Goal: Task Accomplishment & Management: Use online tool/utility

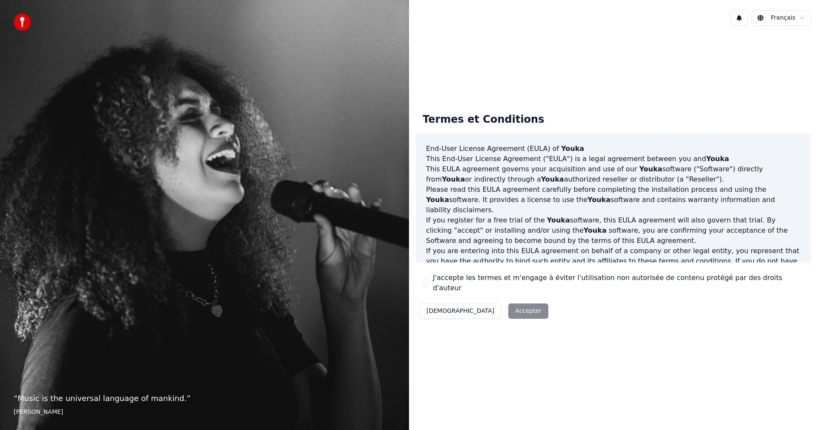
click at [438, 280] on label "J'accepte les termes et m'engage à éviter l'utilisation non autorisée de conten…" at bounding box center [619, 283] width 372 height 20
click at [430, 280] on button "J'accepte les termes et m'engage à éviter l'utilisation non autorisée de conten…" at bounding box center [426, 283] width 7 height 7
click at [508, 303] on button "Accepter" at bounding box center [528, 310] width 40 height 15
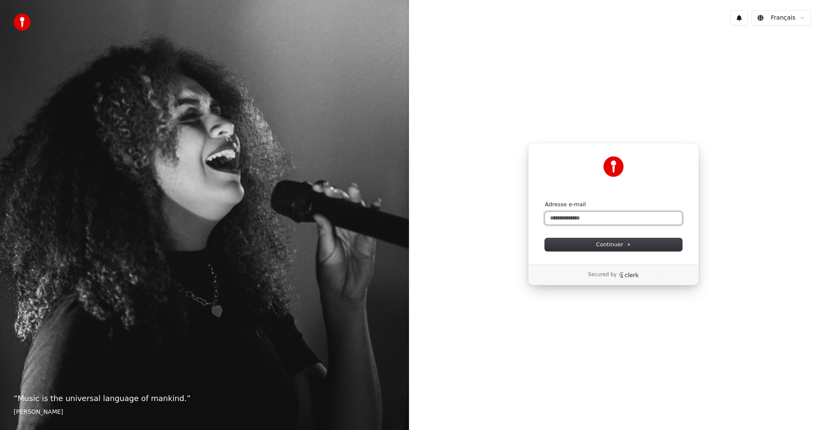
click at [579, 221] on input "Adresse e-mail" at bounding box center [613, 218] width 137 height 13
click at [545, 201] on button "submit" at bounding box center [545, 201] width 0 height 0
type input "**********"
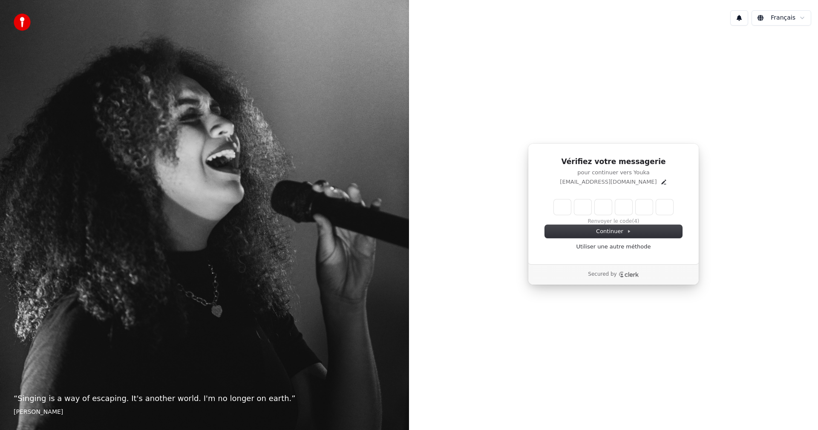
click at [560, 204] on input "Enter verification code" at bounding box center [613, 206] width 119 height 15
paste input "******"
type input "******"
click at [591, 228] on div "Continuer Utiliser une autre méthode" at bounding box center [613, 238] width 137 height 26
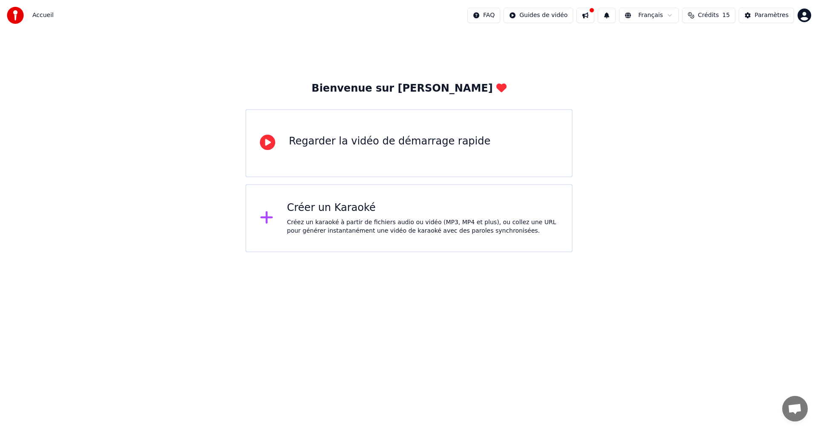
click at [407, 146] on div "Regarder la vidéo de démarrage rapide" at bounding box center [390, 142] width 202 height 14
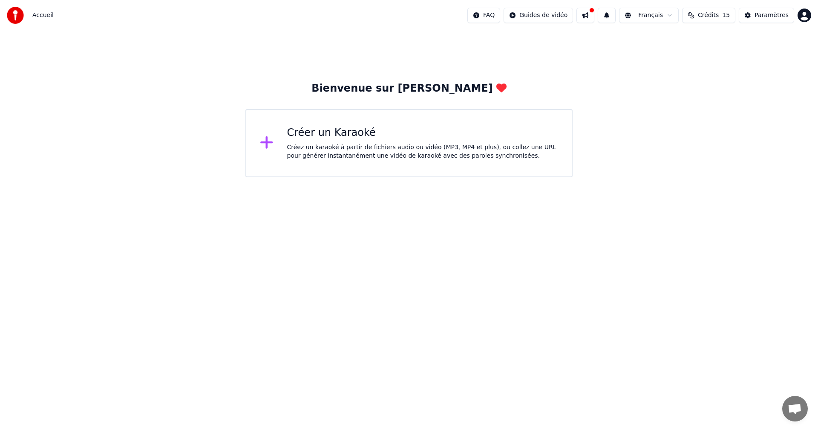
click at [291, 147] on div "Créez un karaoké à partir de fichiers audio ou vidéo (MP3, MP4 et plus), ou col…" at bounding box center [422, 151] width 271 height 17
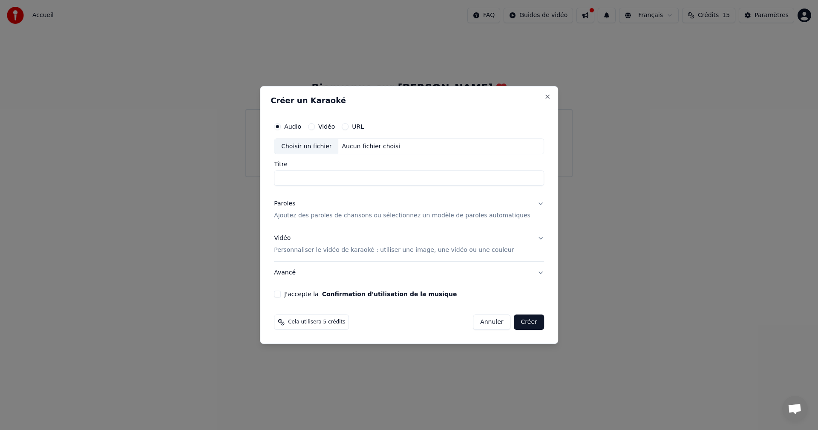
click at [337, 147] on div "Choisir un fichier" at bounding box center [306, 146] width 64 height 15
type input "****"
click at [301, 251] on p "Personnaliser le vidéo de karaoké : utiliser une image, une vidéo ou une couleur" at bounding box center [394, 250] width 240 height 9
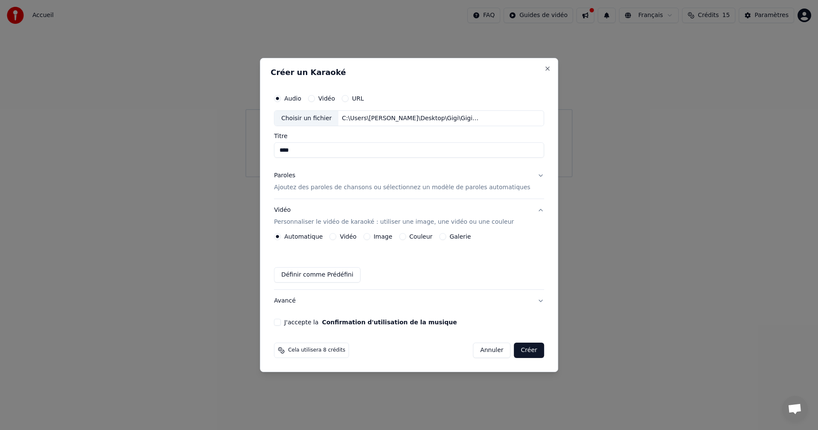
click at [308, 190] on p "Ajoutez des paroles de chansons ou sélectionnez un modèle de paroles automatiqu…" at bounding box center [402, 188] width 257 height 9
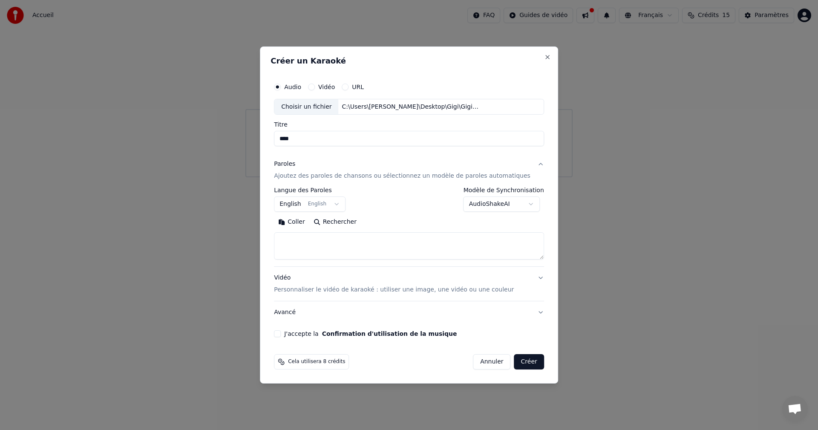
click at [314, 205] on button "English English" at bounding box center [310, 204] width 72 height 15
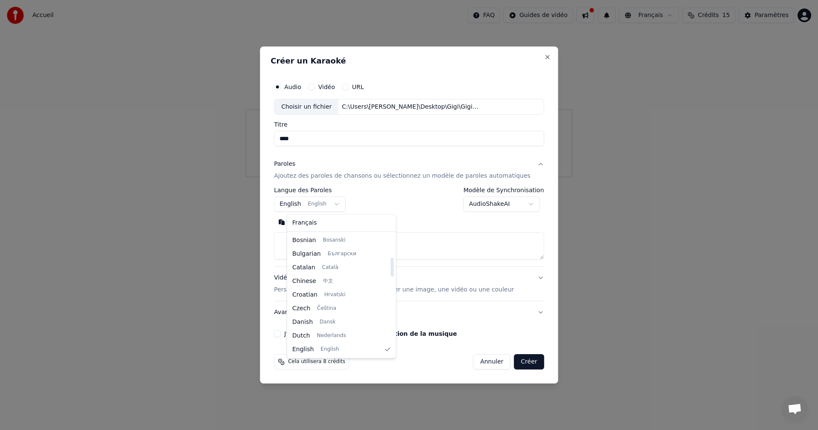
scroll to position [150, 0]
select select "**"
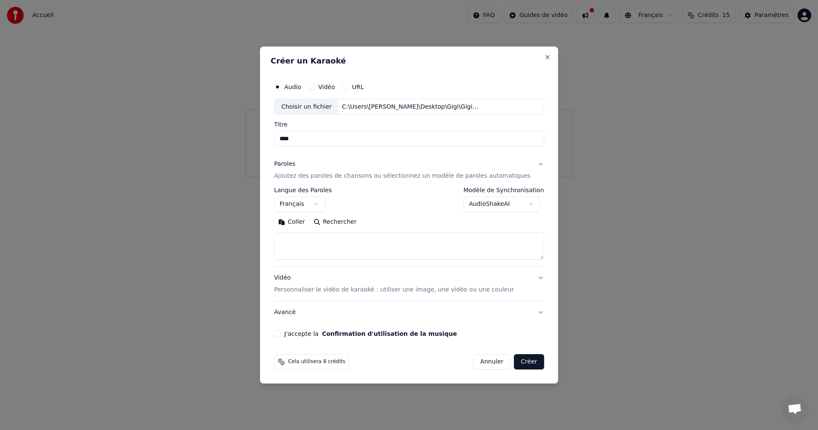
click at [319, 238] on textarea at bounding box center [409, 246] width 270 height 27
click at [301, 314] on button "Avancé" at bounding box center [409, 312] width 270 height 22
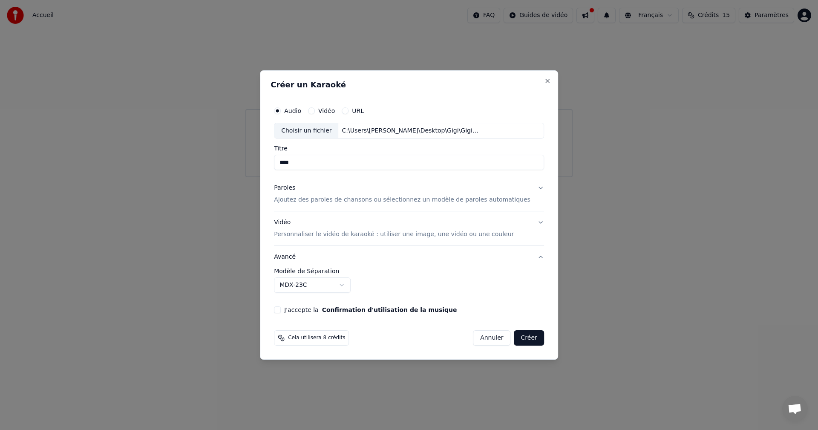
click at [281, 310] on button "J'accepte la Confirmation d'utilisation de la musique" at bounding box center [277, 309] width 7 height 7
click at [303, 204] on p "Ajoutez des paroles de chansons ou sélectionnez un modèle de paroles automatiqu…" at bounding box center [402, 200] width 257 height 9
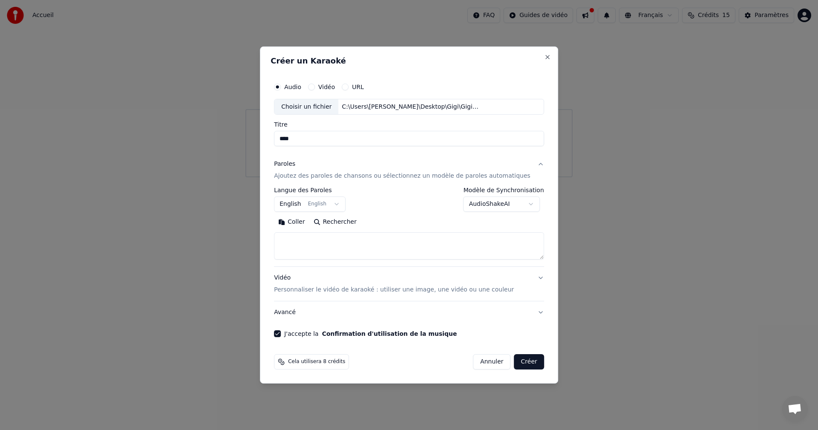
click at [325, 247] on textarea at bounding box center [409, 246] width 270 height 27
paste textarea "**********"
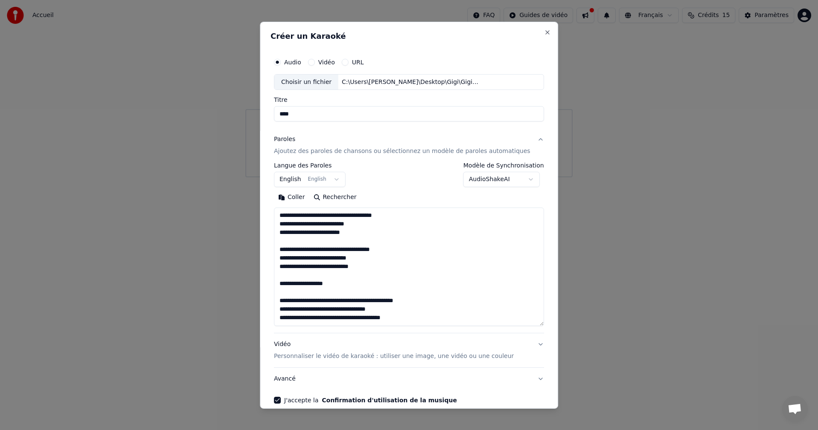
scroll to position [96, 0]
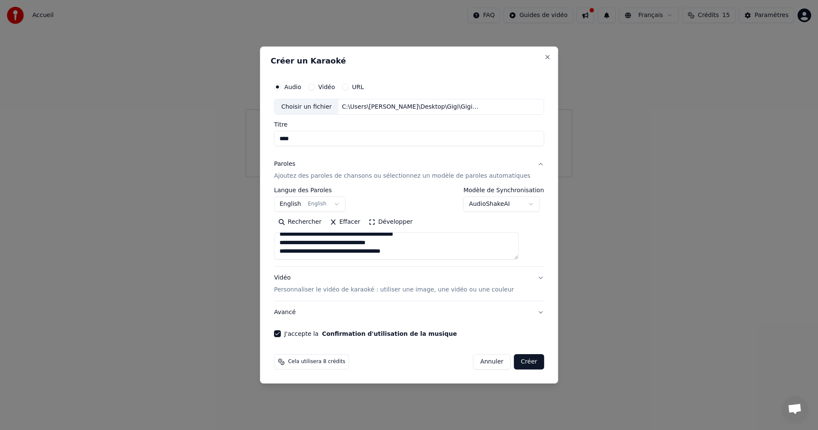
type textarea "**********"
click at [395, 221] on button "Développer" at bounding box center [391, 223] width 52 height 14
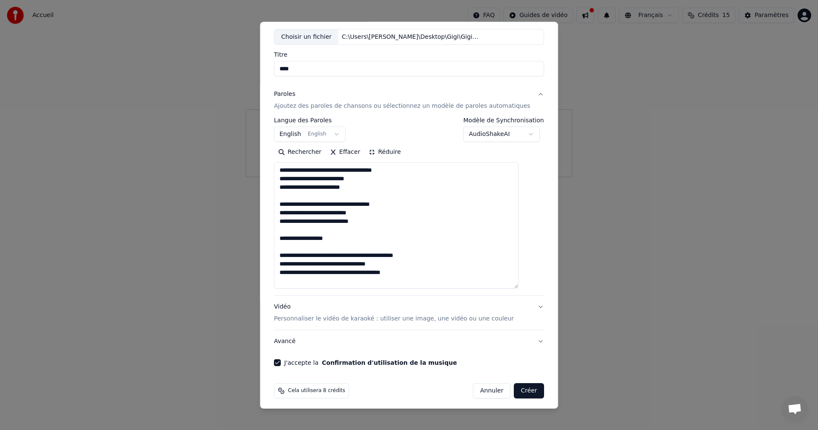
scroll to position [49, 0]
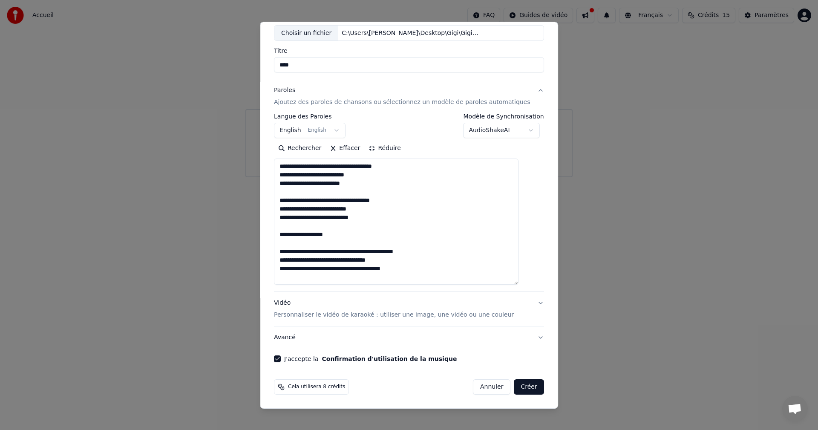
click at [515, 387] on button "Créer" at bounding box center [529, 386] width 30 height 15
select select "**"
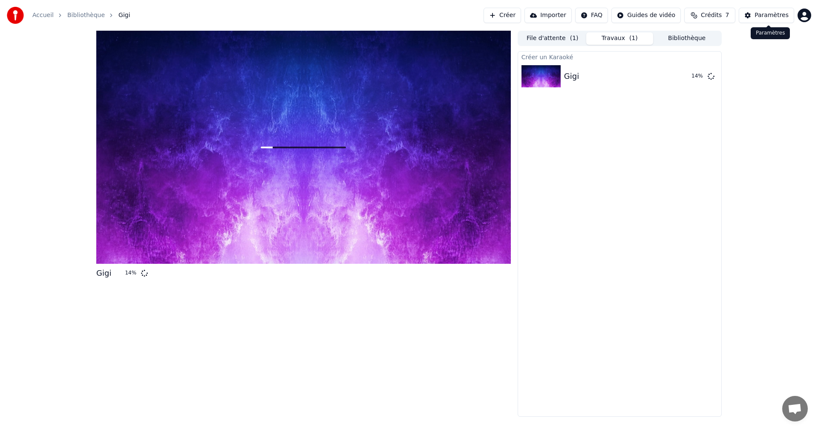
click at [770, 17] on div "Paramètres" at bounding box center [772, 15] width 34 height 9
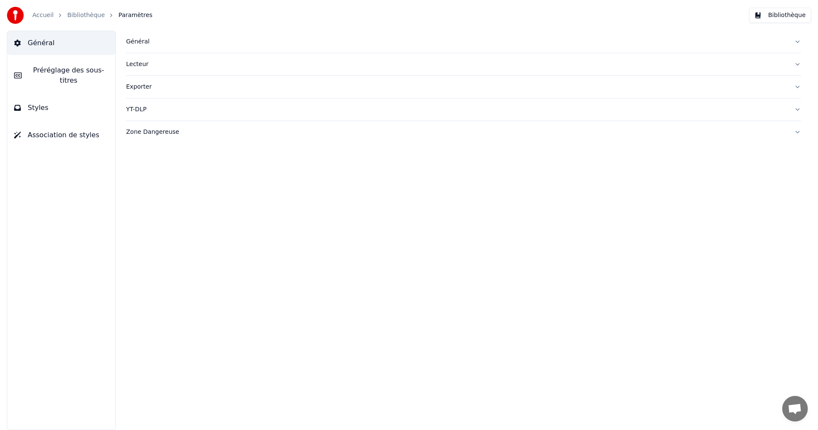
click at [69, 69] on span "Préréglage des sous-titres" at bounding box center [69, 75] width 80 height 20
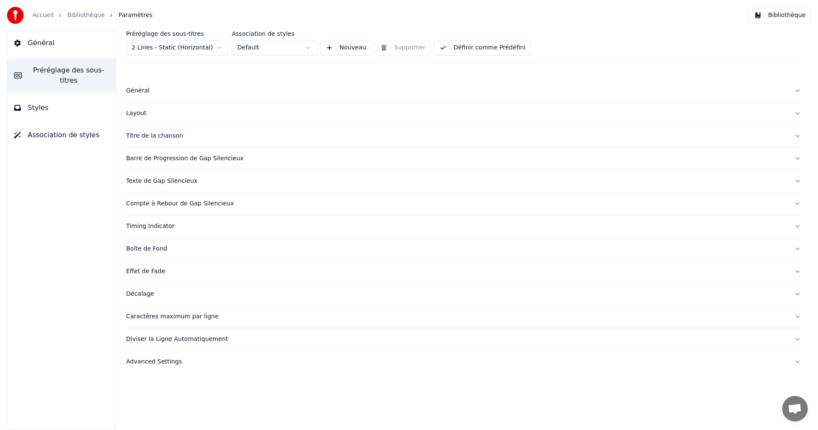
click at [41, 103] on span "Styles" at bounding box center [38, 108] width 21 height 10
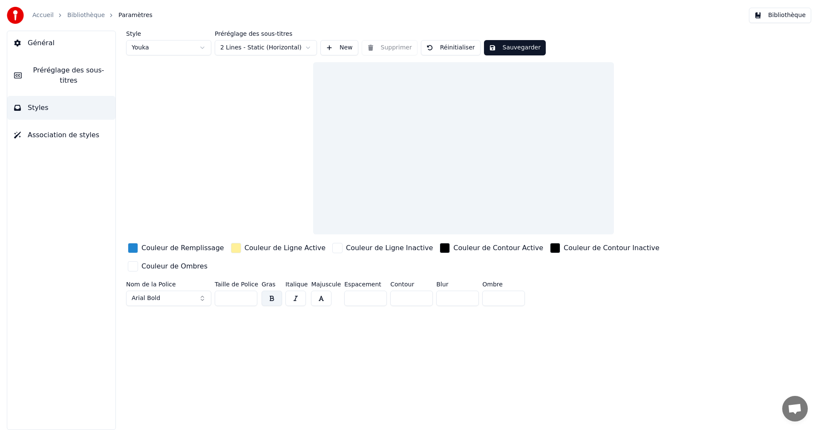
click at [74, 15] on link "Bibliothèque" at bounding box center [86, 15] width 38 height 9
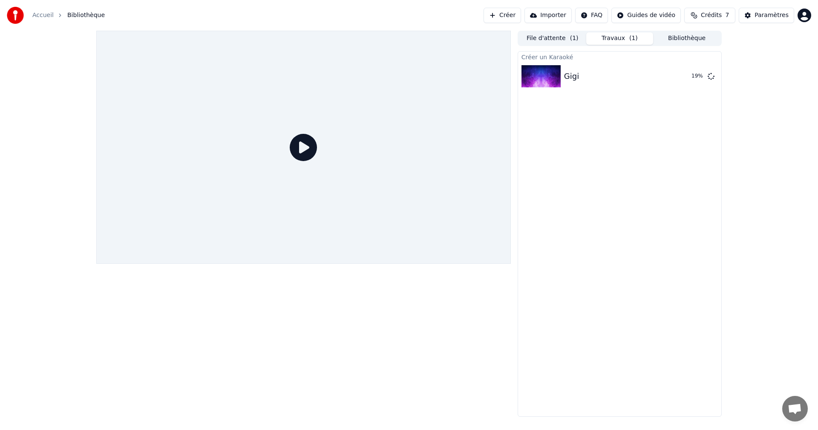
click at [46, 15] on link "Accueil" at bounding box center [42, 15] width 21 height 9
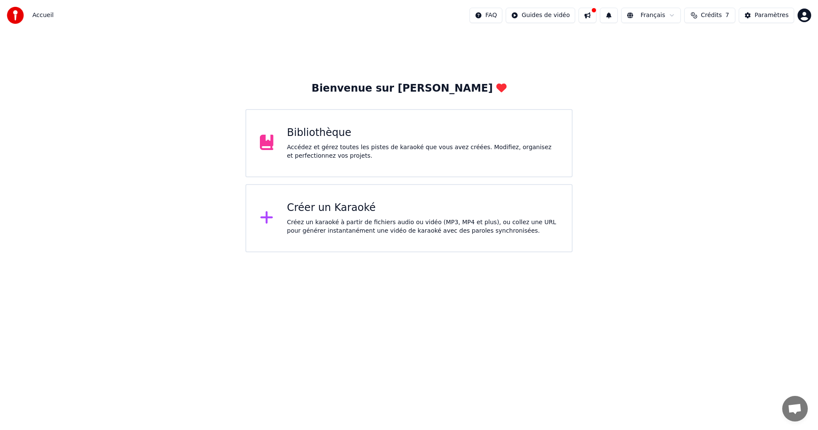
click at [597, 19] on button at bounding box center [588, 15] width 18 height 15
click at [662, 15] on html "Accueil FAQ Guides de vidéo Français Crédits 7 Paramètres Bienvenue sur Youka B…" at bounding box center [409, 126] width 818 height 252
click at [562, 211] on html "Accueil FAQ Guides de vidéo Français Crédits 7 Paramètres Bienvenue sur Youka B…" at bounding box center [409, 126] width 818 height 252
click at [406, 132] on div "Bibliothèque" at bounding box center [422, 133] width 271 height 14
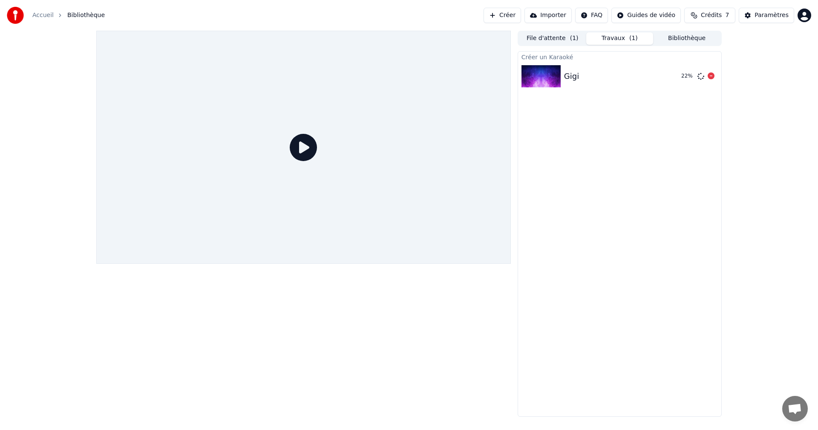
click at [549, 75] on img at bounding box center [541, 76] width 39 height 22
click at [479, 87] on div at bounding box center [303, 147] width 415 height 233
click at [305, 148] on icon at bounding box center [303, 147] width 27 height 27
click at [561, 35] on button "File d'attente ( 1 )" at bounding box center [552, 38] width 67 height 12
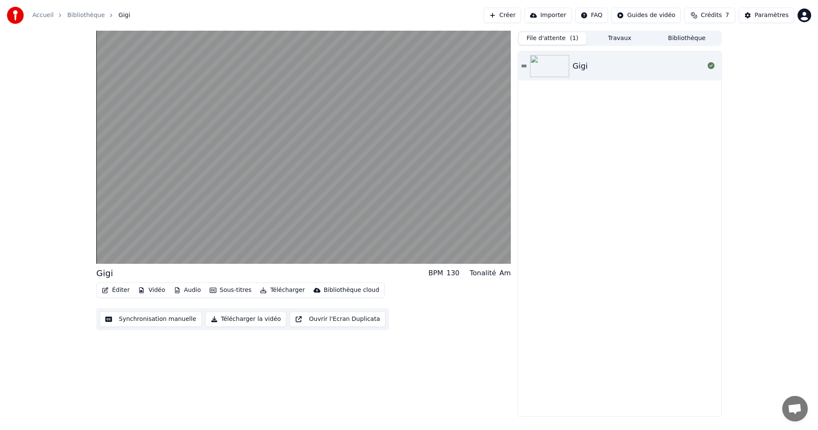
click at [121, 289] on button "Éditer" at bounding box center [115, 290] width 35 height 12
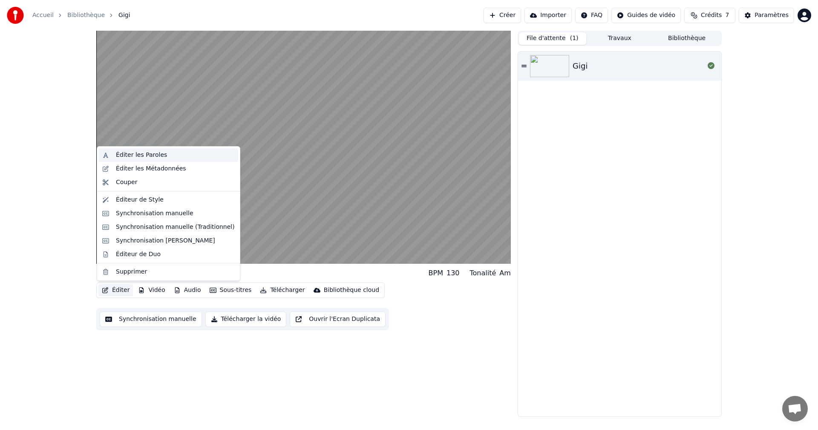
click at [147, 157] on div "Éditer les Paroles" at bounding box center [141, 155] width 51 height 9
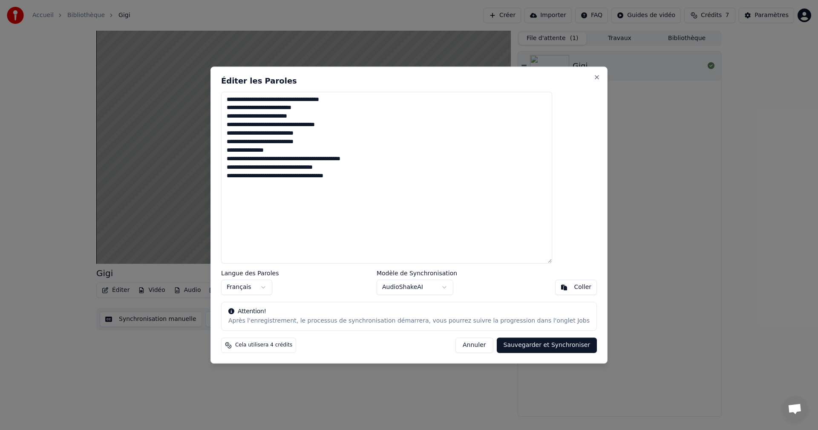
click at [470, 346] on button "Annuler" at bounding box center [475, 345] width 38 height 15
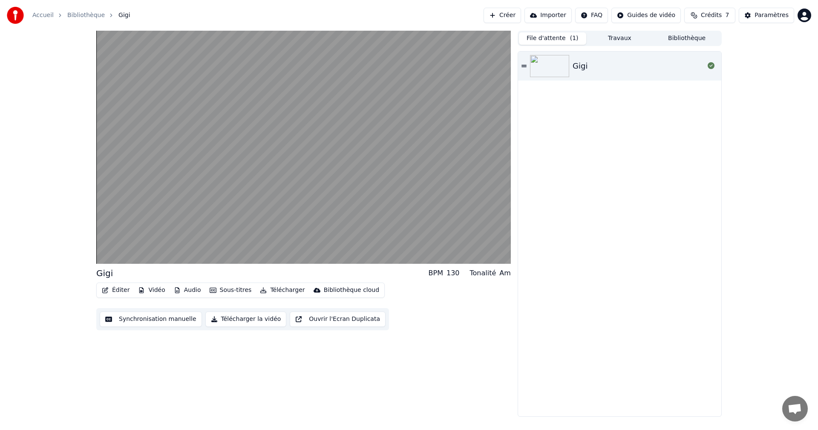
click at [167, 319] on button "Synchronisation manuelle" at bounding box center [151, 319] width 102 height 15
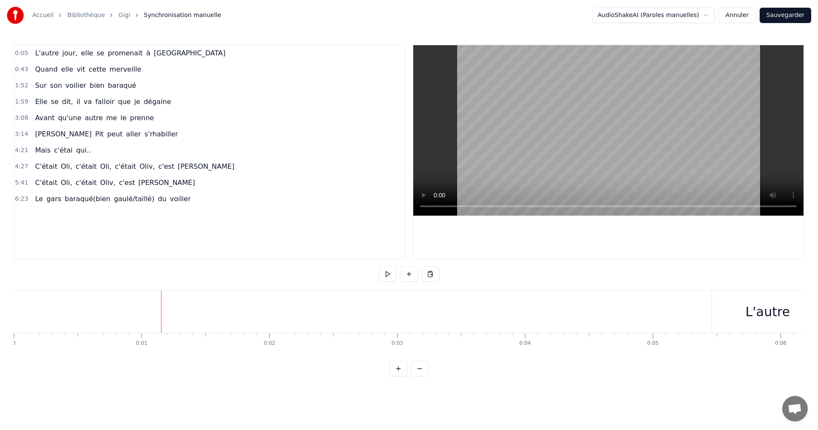
drag, startPoint x: 161, startPoint y: 318, endPoint x: 72, endPoint y: 318, distance: 89.1
click at [388, 278] on button at bounding box center [388, 273] width 18 height 15
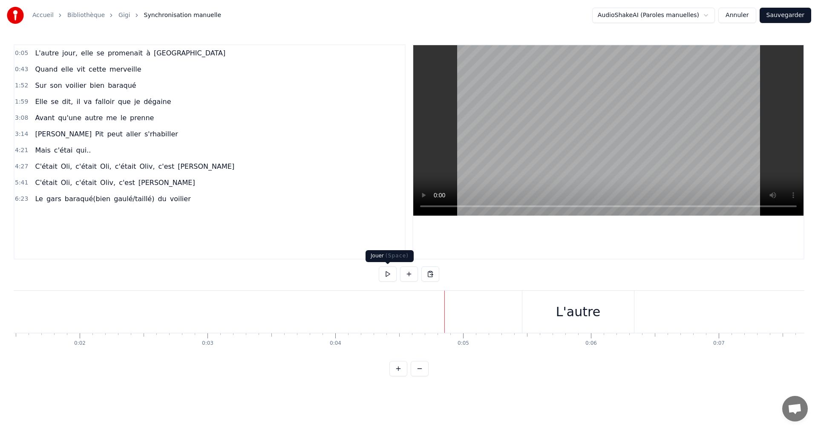
click at [387, 278] on button at bounding box center [388, 273] width 18 height 15
click at [61, 54] on span "jour," at bounding box center [69, 53] width 17 height 10
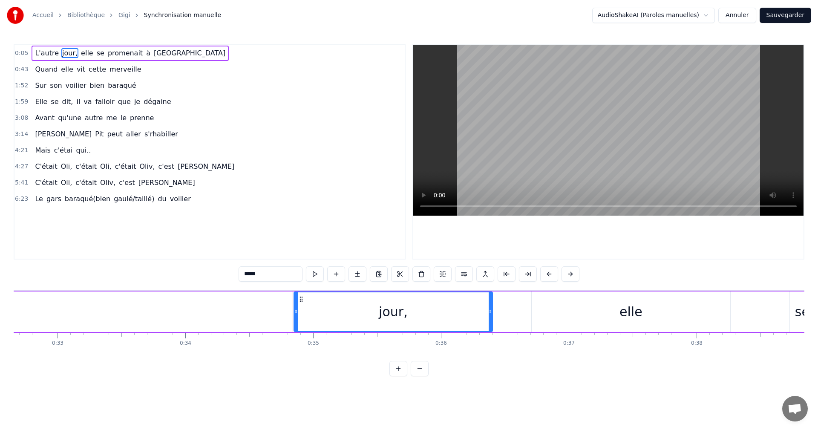
scroll to position [0, 4411]
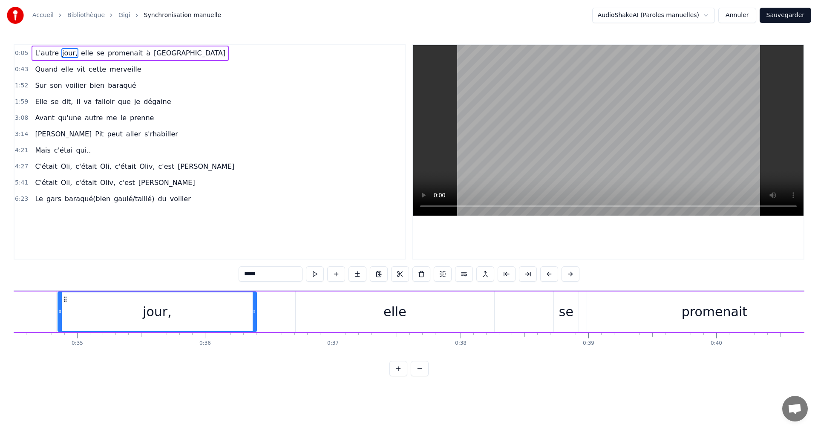
drag, startPoint x: 100, startPoint y: 306, endPoint x: 7, endPoint y: 309, distance: 93.0
click at [7, 309] on div "Accueil Bibliothèque Gigi Synchronisation manuelle AudioShakeAI (Paroles manuel…" at bounding box center [409, 188] width 818 height 376
drag, startPoint x: 59, startPoint y: 313, endPoint x: 0, endPoint y: 307, distance: 59.5
click at [0, 307] on div "Accueil Bibliothèque Gigi Synchronisation manuelle AudioShakeAI (Paroles manuel…" at bounding box center [409, 188] width 818 height 376
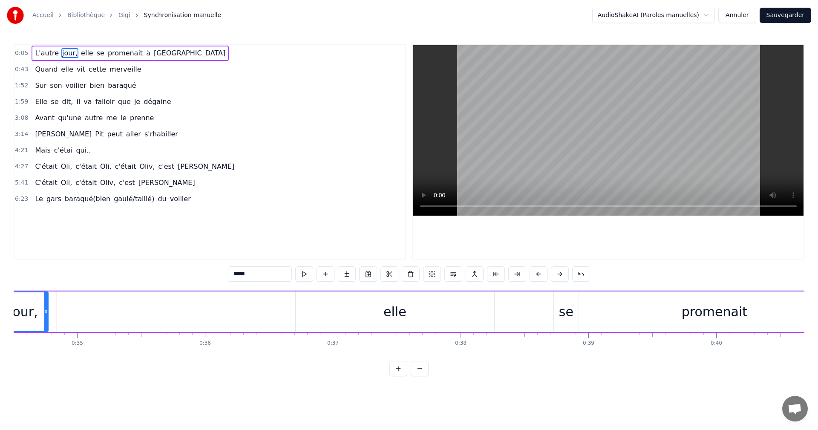
drag, startPoint x: 256, startPoint y: 316, endPoint x: 47, endPoint y: 319, distance: 208.4
click at [47, 319] on div at bounding box center [45, 311] width 3 height 39
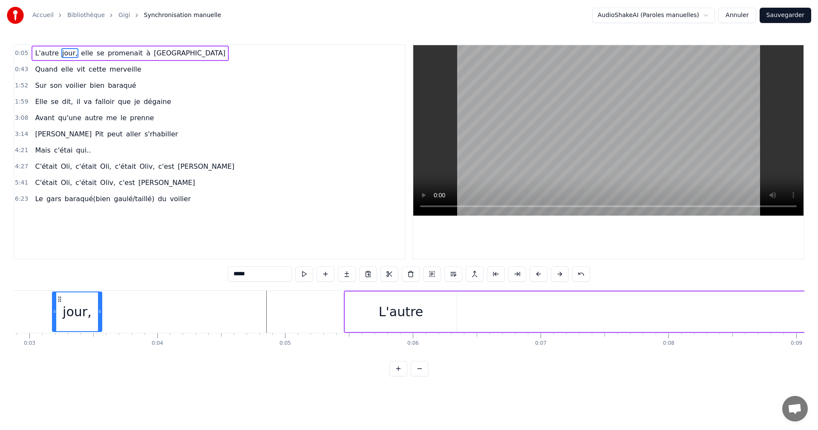
scroll to position [0, 358]
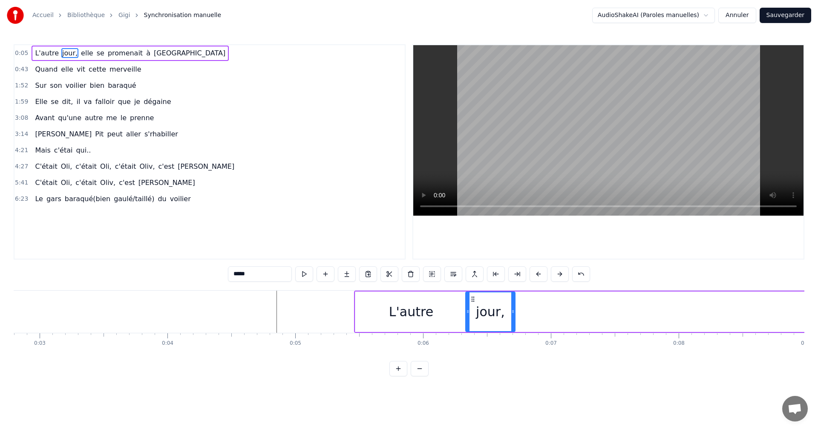
drag, startPoint x: 304, startPoint y: 297, endPoint x: 472, endPoint y: 376, distance: 185.9
click at [472, 376] on div "0:05 L'autre jour, elle se promenait à [GEOGRAPHIC_DATA] 0:43 Quand elle vit ce…" at bounding box center [409, 210] width 791 height 332
click at [308, 276] on button at bounding box center [304, 273] width 18 height 15
click at [308, 275] on button at bounding box center [304, 273] width 18 height 15
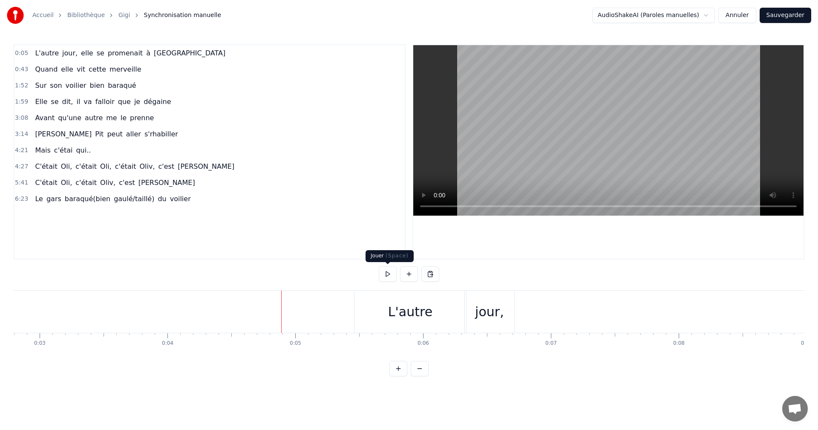
click at [389, 277] on button at bounding box center [388, 273] width 18 height 15
click at [389, 276] on button at bounding box center [388, 273] width 18 height 15
click at [296, 286] on div "0:05 L'autre jour, elle se promenait à [GEOGRAPHIC_DATA] 0:43 Quand elle vit ce…" at bounding box center [409, 210] width 791 height 332
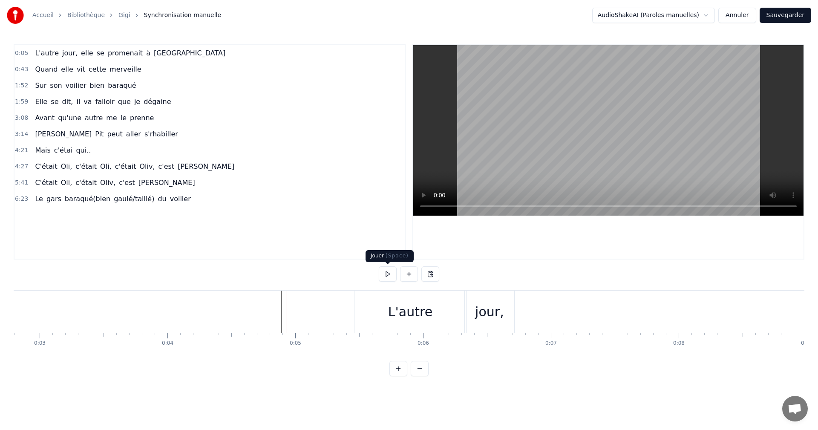
click at [389, 278] on button at bounding box center [388, 273] width 18 height 15
drag, startPoint x: 485, startPoint y: 300, endPoint x: 465, endPoint y: 300, distance: 20.0
click at [465, 300] on div "jour," at bounding box center [489, 312] width 49 height 42
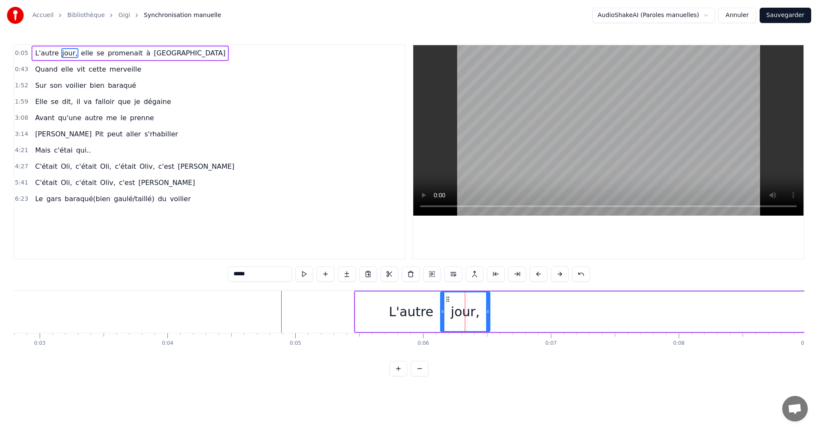
drag, startPoint x: 471, startPoint y: 299, endPoint x: 445, endPoint y: 300, distance: 25.2
click at [445, 300] on icon at bounding box center [448, 299] width 7 height 7
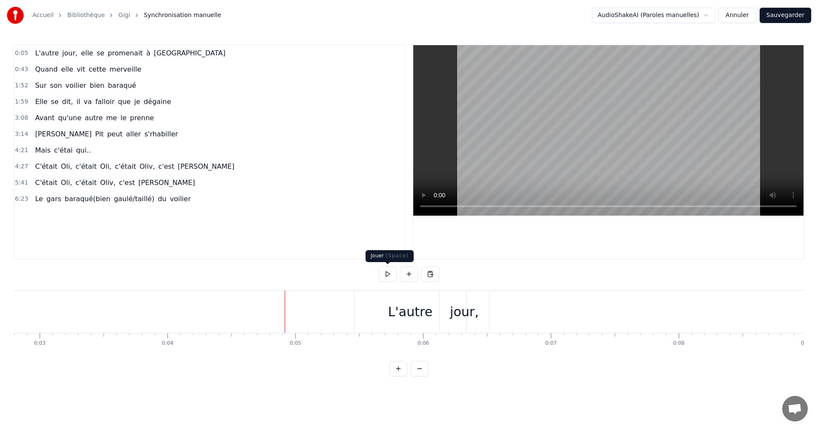
click at [385, 273] on button at bounding box center [388, 273] width 18 height 15
drag, startPoint x: 410, startPoint y: 312, endPoint x: 400, endPoint y: 312, distance: 9.8
click at [400, 312] on div "L'autre" at bounding box center [410, 311] width 44 height 19
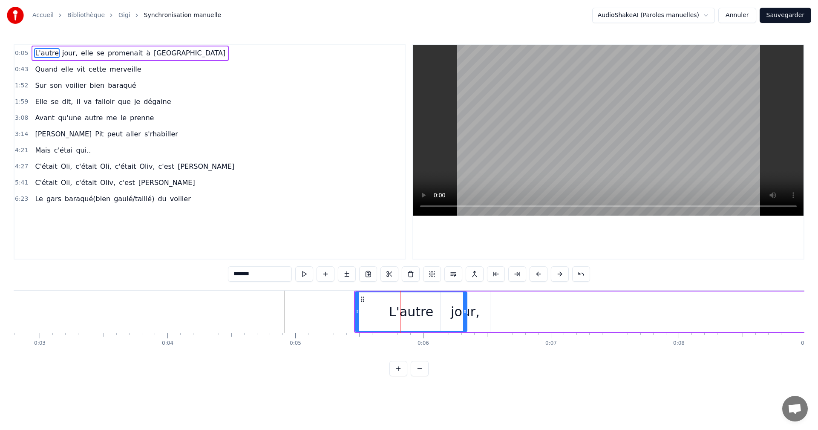
click at [458, 299] on div "L'autre" at bounding box center [411, 311] width 111 height 39
click at [486, 303] on div "jour," at bounding box center [465, 312] width 49 height 40
type input "*****"
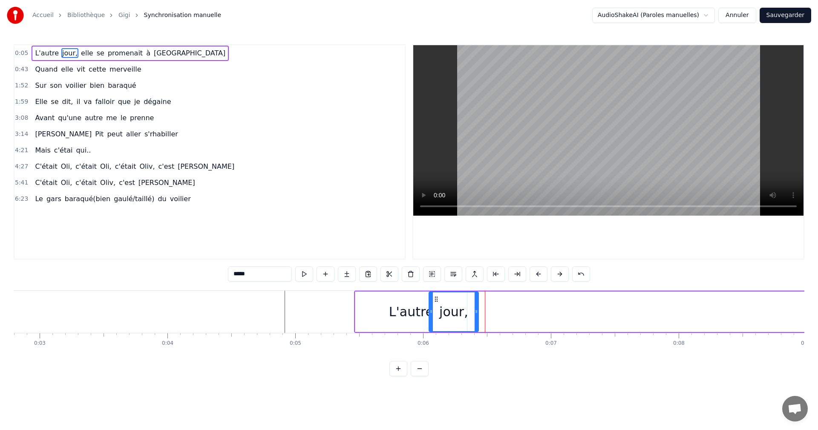
drag, startPoint x: 449, startPoint y: 298, endPoint x: 438, endPoint y: 299, distance: 11.6
click at [438, 299] on icon at bounding box center [436, 299] width 7 height 7
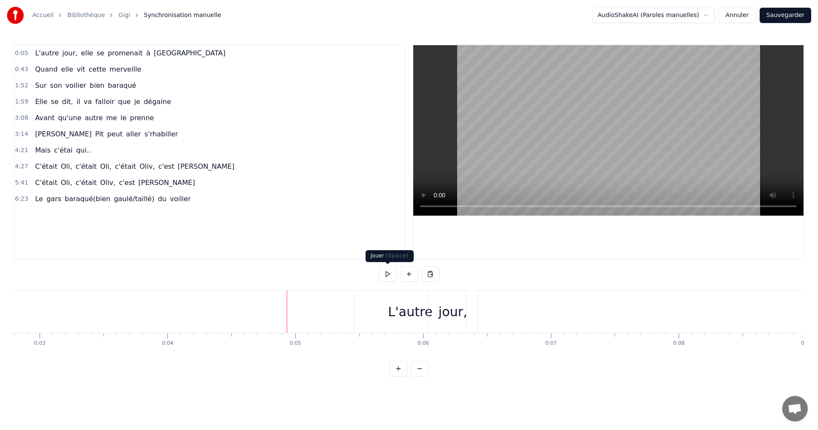
click at [390, 277] on button at bounding box center [388, 273] width 18 height 15
click at [390, 276] on button at bounding box center [388, 273] width 18 height 15
click at [416, 321] on div "L'autre" at bounding box center [411, 312] width 112 height 42
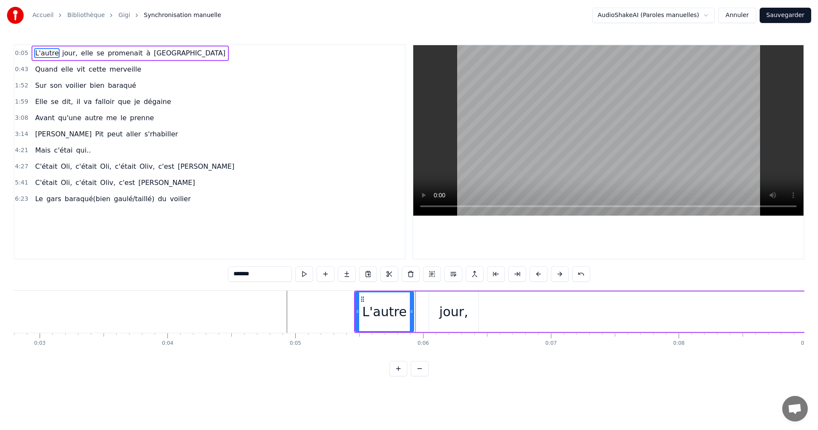
drag, startPoint x: 466, startPoint y: 311, endPoint x: 413, endPoint y: 316, distance: 53.6
click at [413, 316] on div at bounding box center [411, 311] width 3 height 39
click at [444, 306] on div "jour," at bounding box center [453, 311] width 29 height 19
type input "*****"
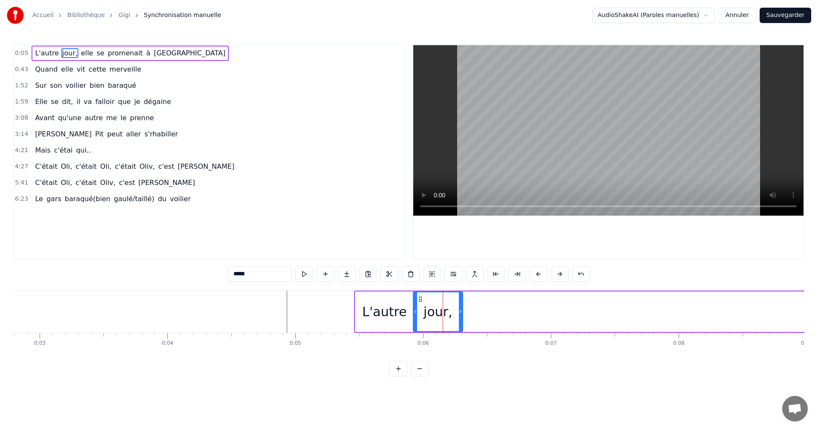
drag, startPoint x: 437, startPoint y: 301, endPoint x: 421, endPoint y: 303, distance: 15.9
click at [421, 303] on div "jour," at bounding box center [438, 311] width 49 height 39
click at [305, 273] on button at bounding box center [304, 273] width 18 height 15
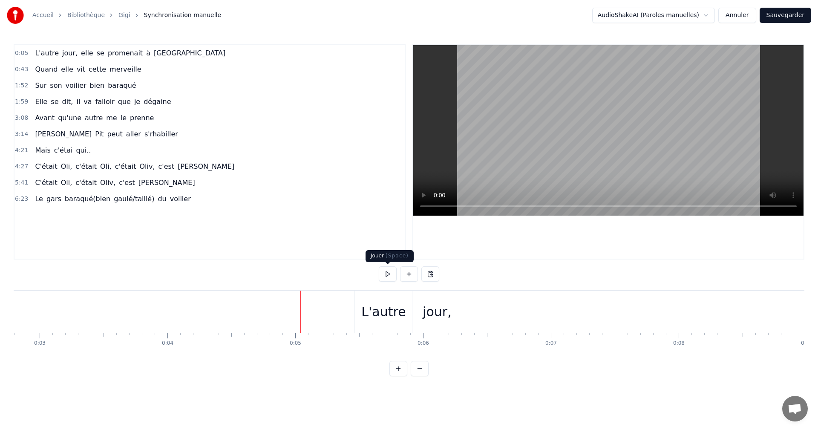
click at [391, 277] on button at bounding box center [388, 273] width 18 height 15
click at [379, 266] on button at bounding box center [388, 273] width 18 height 15
click at [393, 279] on button at bounding box center [388, 273] width 18 height 15
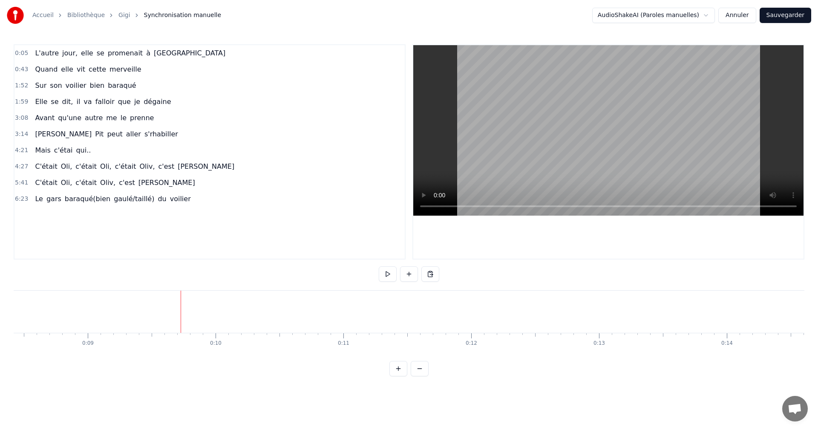
click at [70, 52] on span "jour," at bounding box center [69, 53] width 17 height 10
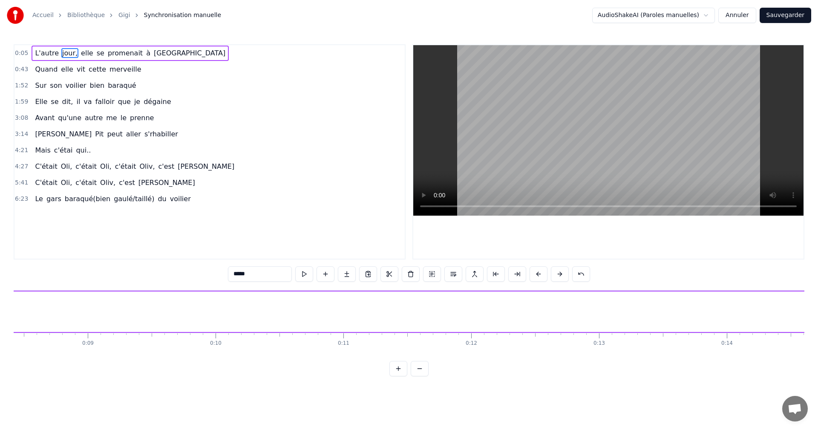
click at [80, 52] on span "elle" at bounding box center [87, 53] width 14 height 10
type input "****"
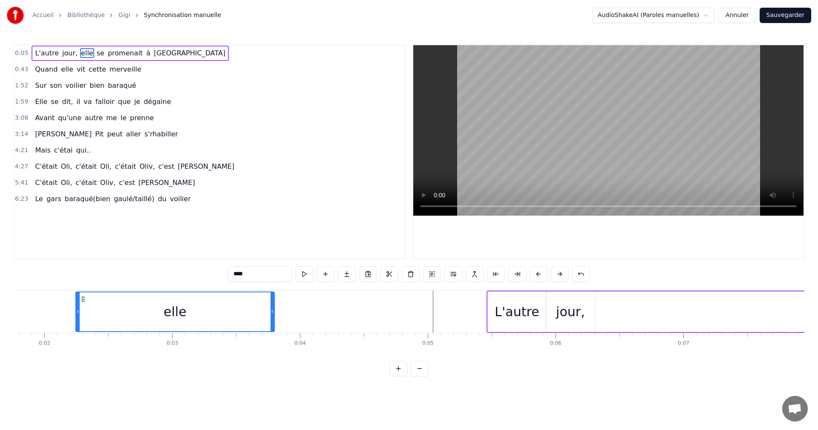
scroll to position [0, 209]
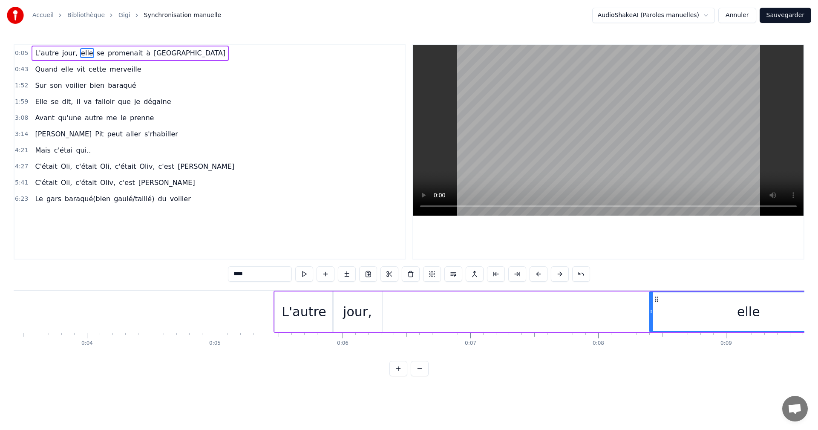
drag, startPoint x: 64, startPoint y: 298, endPoint x: 671, endPoint y: 382, distance: 612.7
click at [671, 376] on div "0:05 L'autre jour, elle se promenait à [GEOGRAPHIC_DATA] 0:43 Quand elle vit ce…" at bounding box center [409, 210] width 791 height 332
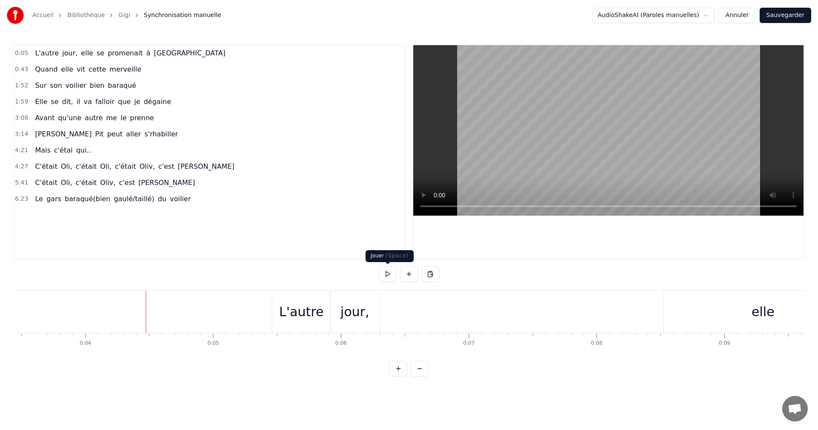
click at [383, 276] on button at bounding box center [388, 273] width 18 height 15
click at [387, 275] on button at bounding box center [388, 273] width 18 height 15
click at [80, 54] on span "elle" at bounding box center [87, 53] width 14 height 10
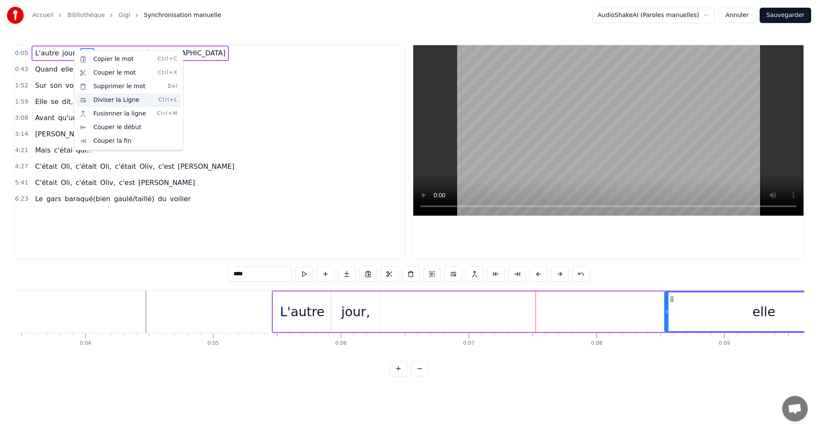
click at [103, 95] on div "Diviser la Ligne Ctrl+L" at bounding box center [128, 100] width 105 height 14
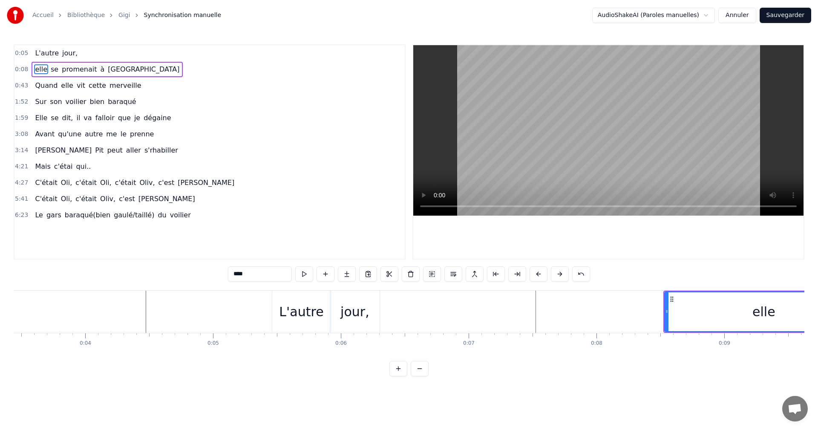
click at [75, 54] on div "0:05 L'autre jour," at bounding box center [209, 53] width 390 height 16
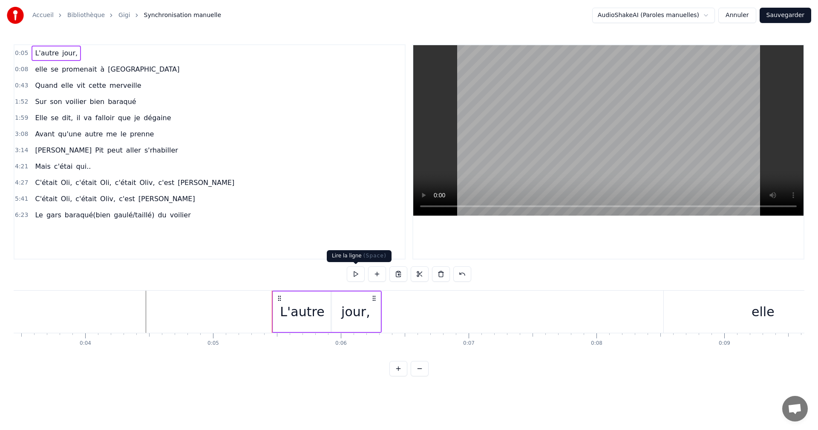
click at [357, 274] on button at bounding box center [356, 273] width 18 height 15
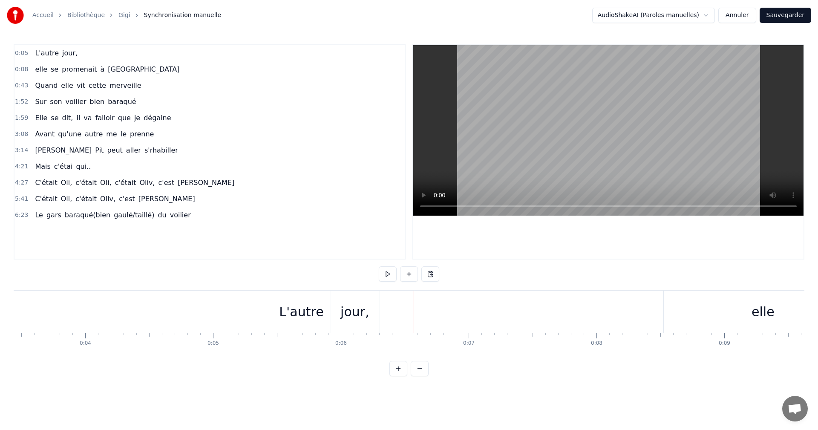
click at [387, 277] on button at bounding box center [388, 273] width 18 height 15
click at [379, 266] on button at bounding box center [388, 273] width 18 height 15
click at [242, 278] on div "0:05 L'autre jour, 0:08 elle se promenait à [GEOGRAPHIC_DATA] 0:43 Quand elle v…" at bounding box center [409, 210] width 791 height 332
click at [230, 308] on div "L'autre jour," at bounding box center [285, 312] width 110 height 42
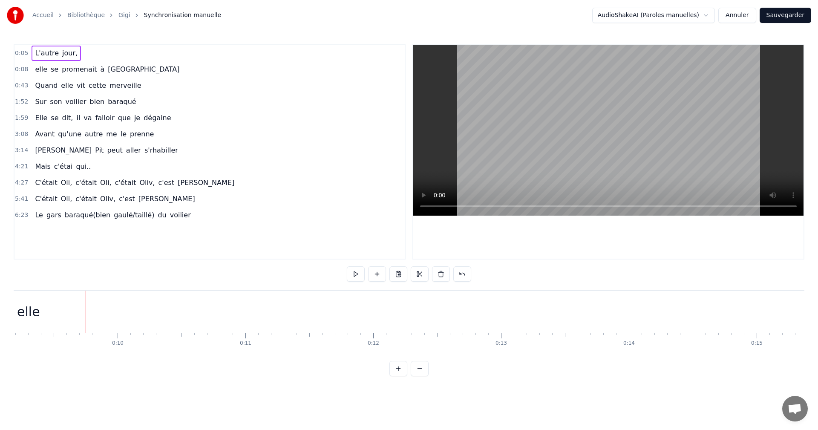
click at [9, 53] on div "Accueil Bibliothèque Gigi Synchronisation manuelle AudioShakeAI (Paroles manuel…" at bounding box center [409, 188] width 818 height 376
click at [17, 53] on span "0:05" at bounding box center [21, 53] width 13 height 9
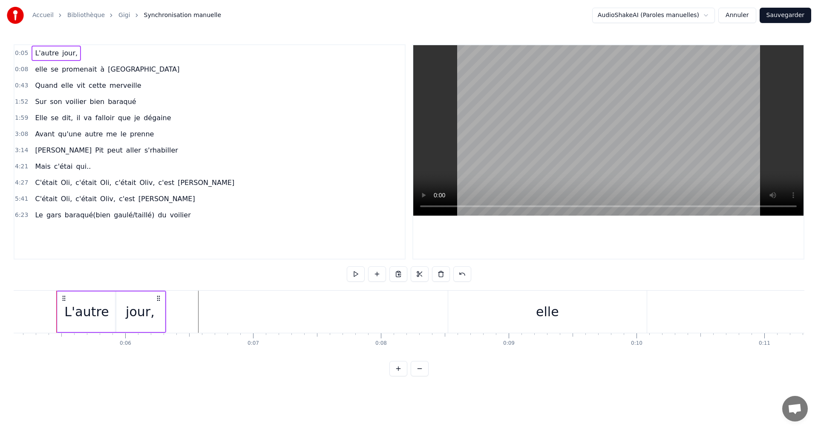
scroll to position [0, 655]
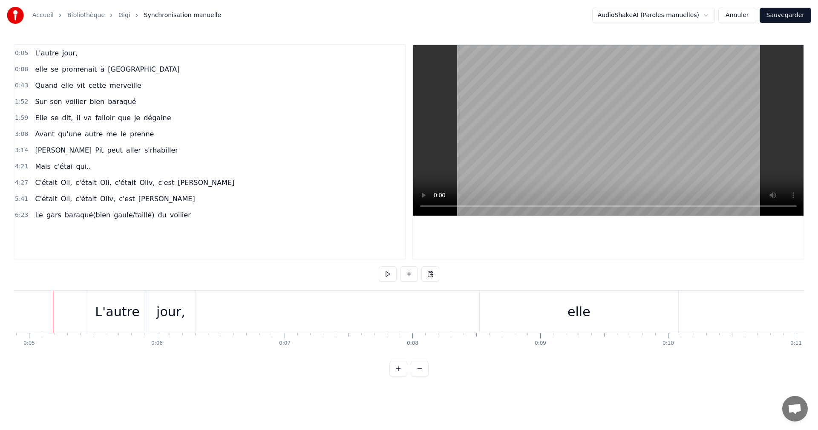
scroll to position [0, 620]
click at [390, 273] on button at bounding box center [388, 273] width 18 height 15
click at [379, 266] on button at bounding box center [388, 273] width 18 height 15
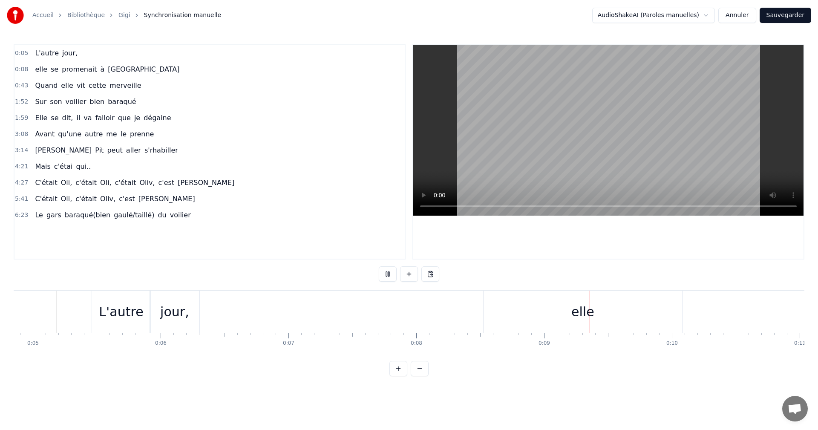
click at [379, 266] on button at bounding box center [388, 273] width 18 height 15
click at [44, 284] on div "0:05 L'autre jour, 0:08 elle se promenait à [GEOGRAPHIC_DATA] 0:43 Quand elle v…" at bounding box center [409, 210] width 791 height 332
click at [387, 276] on button at bounding box center [388, 273] width 18 height 15
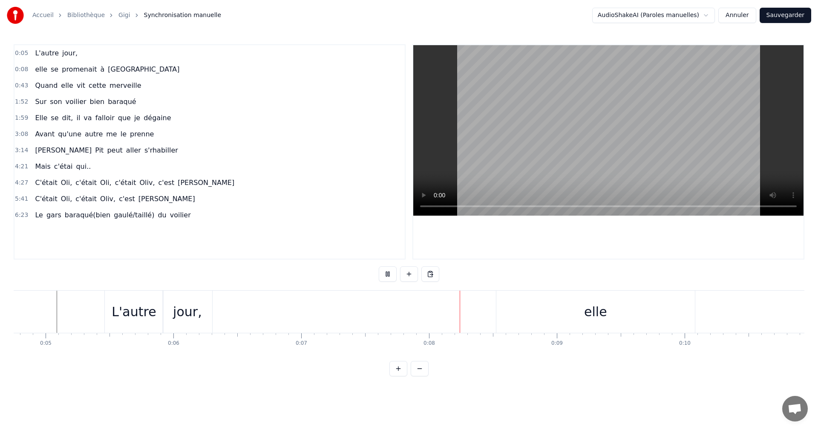
click at [379, 266] on button at bounding box center [388, 273] width 18 height 15
click at [387, 276] on button at bounding box center [388, 273] width 18 height 15
click at [586, 313] on div "elle" at bounding box center [595, 311] width 23 height 19
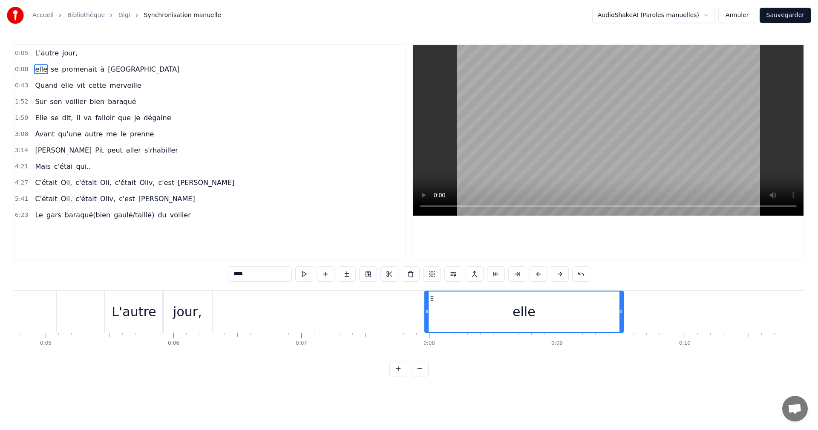
drag, startPoint x: 501, startPoint y: 297, endPoint x: 430, endPoint y: 300, distance: 71.6
click at [430, 300] on icon at bounding box center [432, 298] width 7 height 7
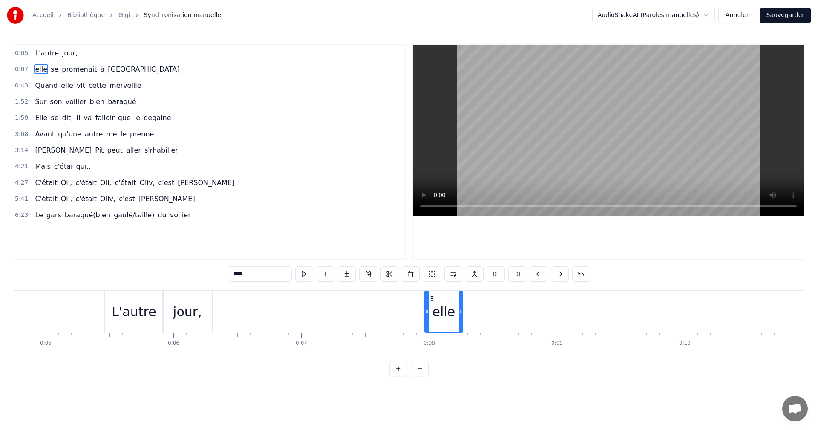
drag, startPoint x: 621, startPoint y: 312, endPoint x: 460, endPoint y: 309, distance: 161.1
click at [460, 309] on icon at bounding box center [460, 311] width 3 height 7
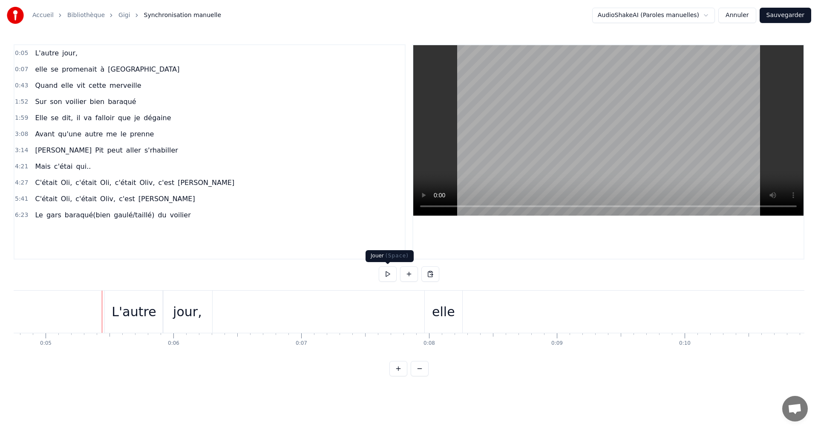
click at [386, 274] on button at bounding box center [388, 273] width 18 height 15
click at [379, 266] on button at bounding box center [388, 273] width 18 height 15
click at [396, 280] on button at bounding box center [388, 273] width 18 height 15
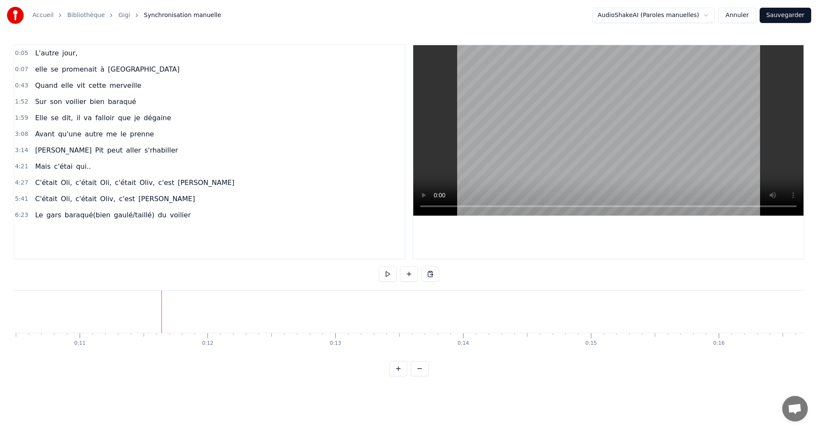
click at [658, 15] on html "Accueil Bibliothèque Gigi Synchronisation manuelle AudioShakeAI (Paroles manuel…" at bounding box center [409, 195] width 818 height 390
click at [40, 70] on span "elle" at bounding box center [41, 69] width 14 height 10
click at [50, 69] on span "se" at bounding box center [54, 69] width 9 height 10
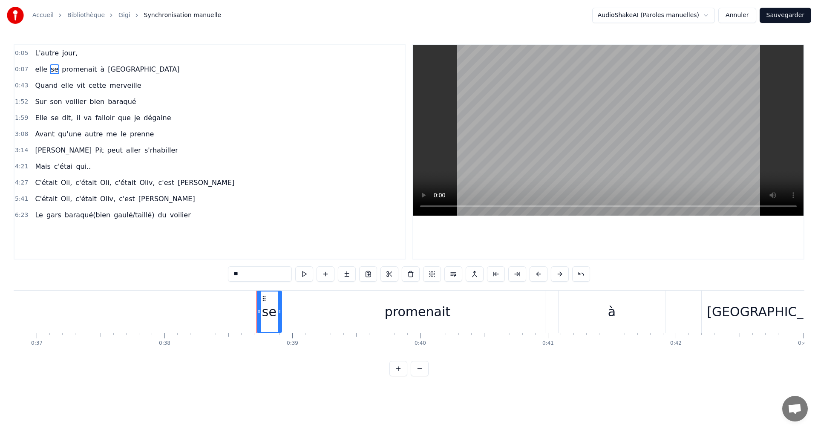
scroll to position [0, 4907]
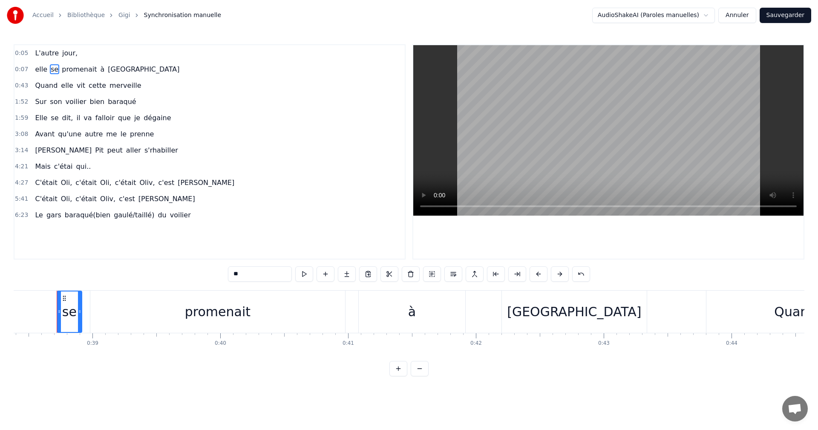
drag, startPoint x: 68, startPoint y: 310, endPoint x: 10, endPoint y: 306, distance: 58.1
click at [10, 306] on div "Accueil Bibliothèque Gigi Synchronisation manuelle AudioShakeAI (Paroles manuel…" at bounding box center [409, 188] width 818 height 376
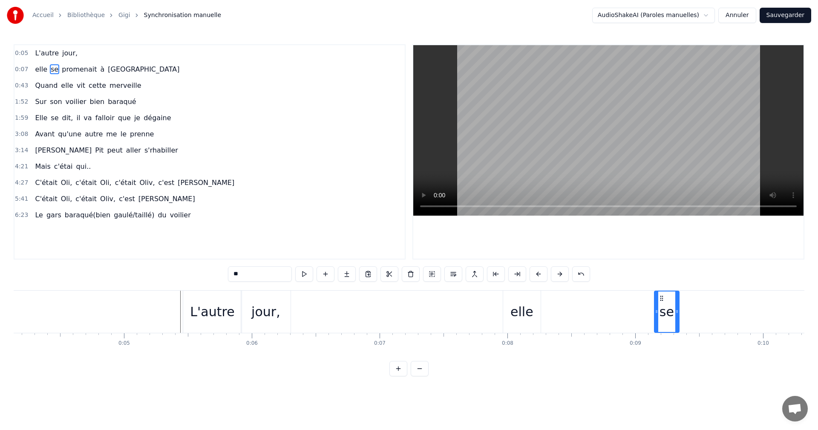
scroll to position [0, 537]
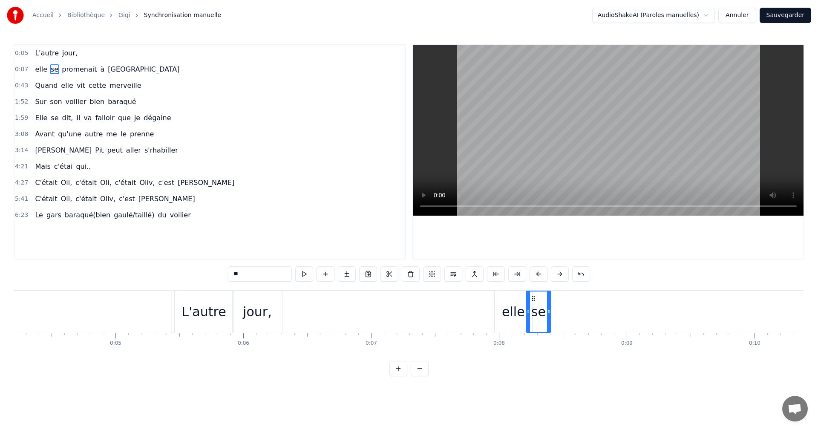
drag, startPoint x: 64, startPoint y: 298, endPoint x: 533, endPoint y: 381, distance: 476.6
click at [533, 376] on div "0:05 L'autre jour, 0:07 elle se promenait à [GEOGRAPHIC_DATA] 0:43 Quand elle v…" at bounding box center [409, 210] width 791 height 332
click at [78, 64] on span "promenait" at bounding box center [79, 69] width 37 height 10
type input "*********"
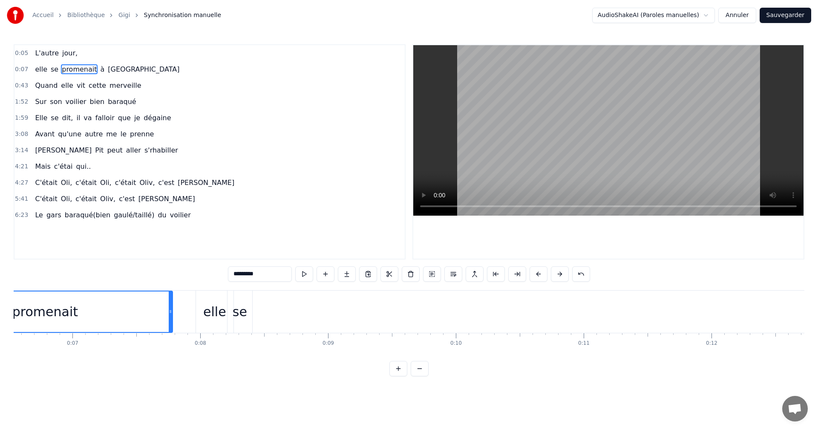
scroll to position [0, 715]
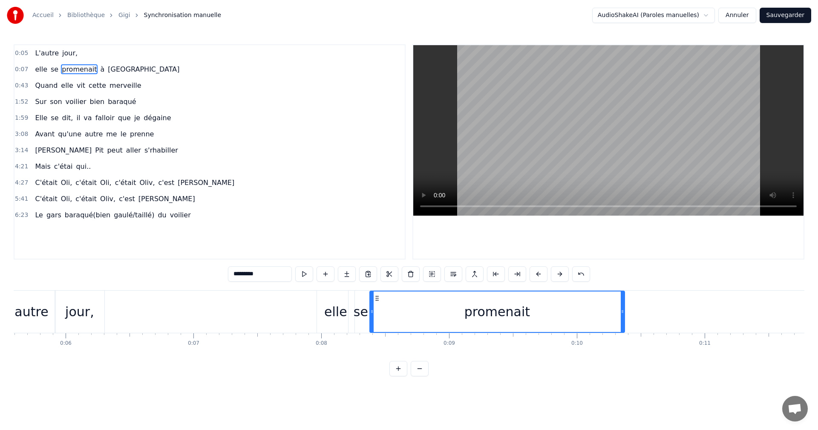
drag, startPoint x: 64, startPoint y: 299, endPoint x: 377, endPoint y: 372, distance: 321.3
click at [377, 372] on div "0:05 L'autre jour, 0:07 elle se promenait à [GEOGRAPHIC_DATA] 0:43 Quand elle v…" at bounding box center [409, 210] width 791 height 332
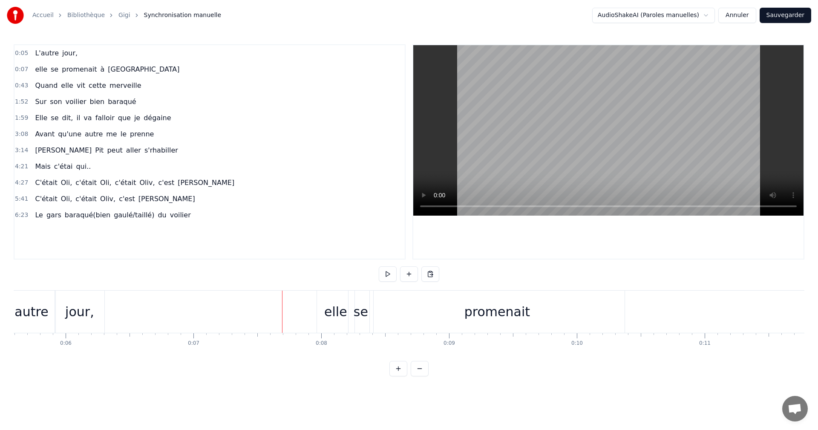
click at [97, 297] on div "jour," at bounding box center [79, 312] width 49 height 42
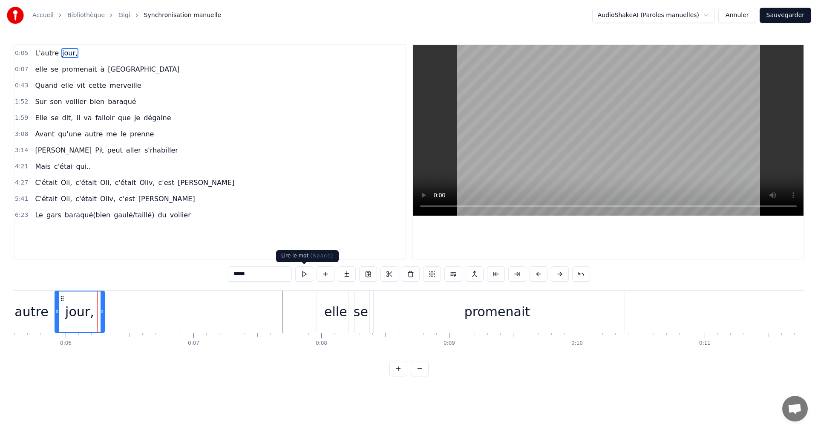
click at [303, 277] on button at bounding box center [304, 273] width 18 height 15
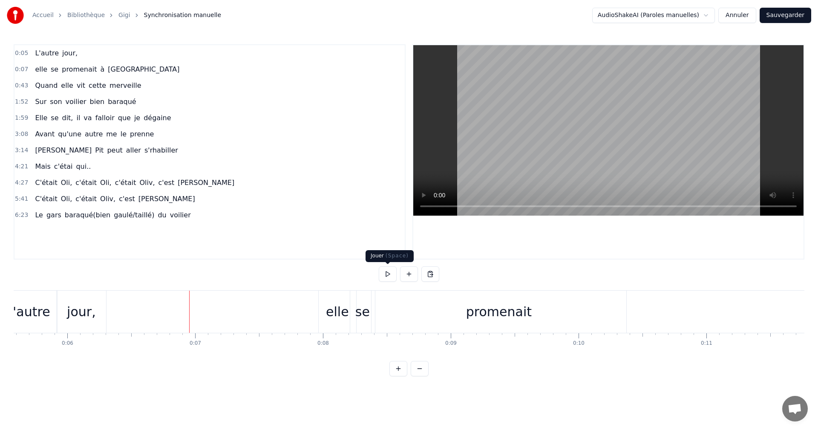
click at [390, 277] on button at bounding box center [388, 273] width 18 height 15
click at [463, 326] on div "promenait" at bounding box center [499, 312] width 255 height 42
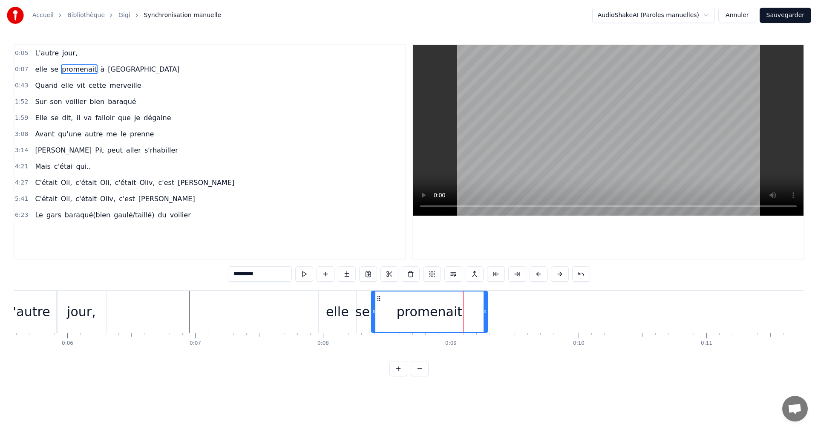
drag, startPoint x: 624, startPoint y: 309, endPoint x: 482, endPoint y: 314, distance: 142.0
click at [484, 314] on icon at bounding box center [485, 311] width 3 height 7
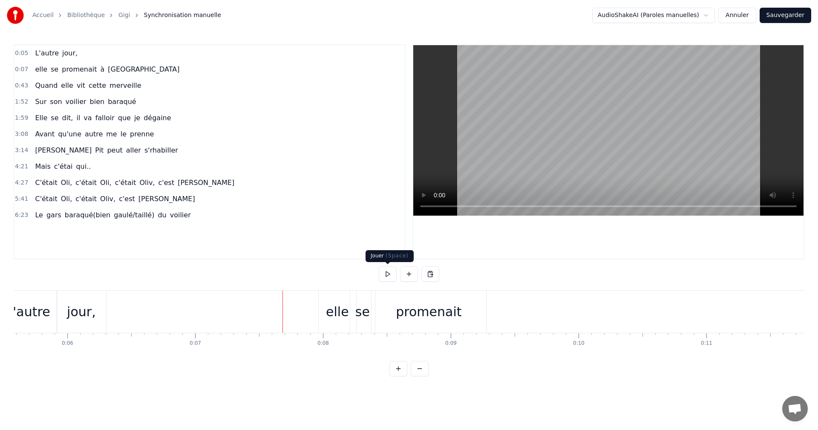
click at [386, 272] on button at bounding box center [388, 273] width 18 height 15
click at [379, 266] on button at bounding box center [388, 273] width 18 height 15
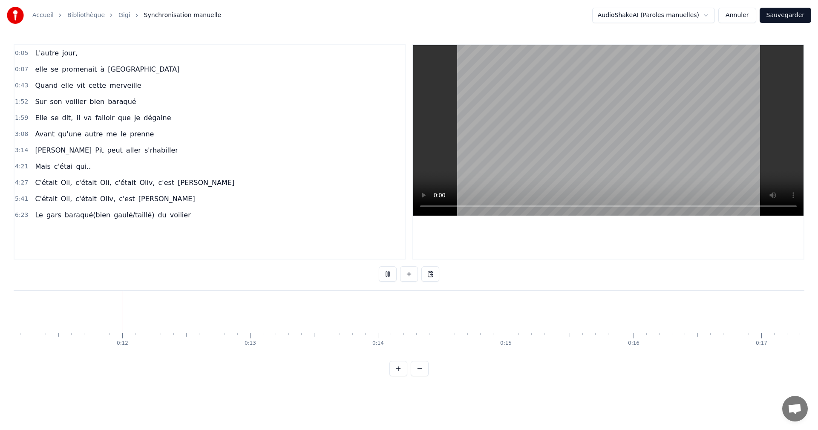
scroll to position [0, 1426]
click at [388, 273] on button at bounding box center [388, 273] width 18 height 15
click at [785, 15] on button "Sauvegarder" at bounding box center [786, 15] width 52 height 15
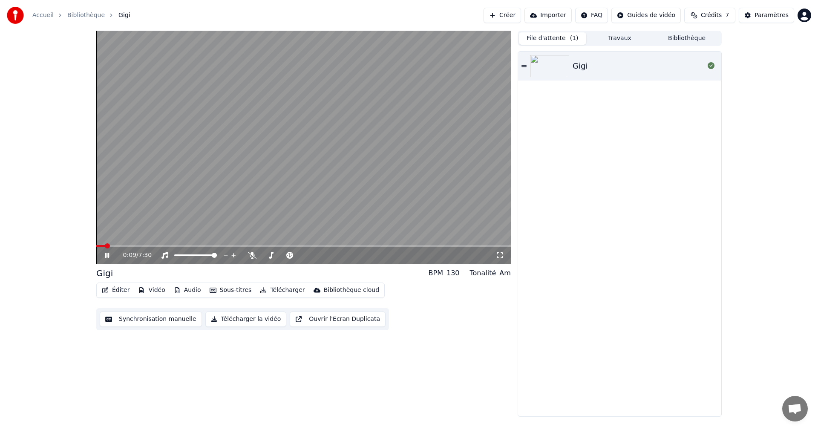
click at [107, 257] on icon at bounding box center [113, 255] width 20 height 7
click at [96, 246] on span at bounding box center [98, 245] width 5 height 5
click at [105, 256] on icon at bounding box center [106, 255] width 5 height 6
click at [106, 256] on icon at bounding box center [107, 255] width 4 height 5
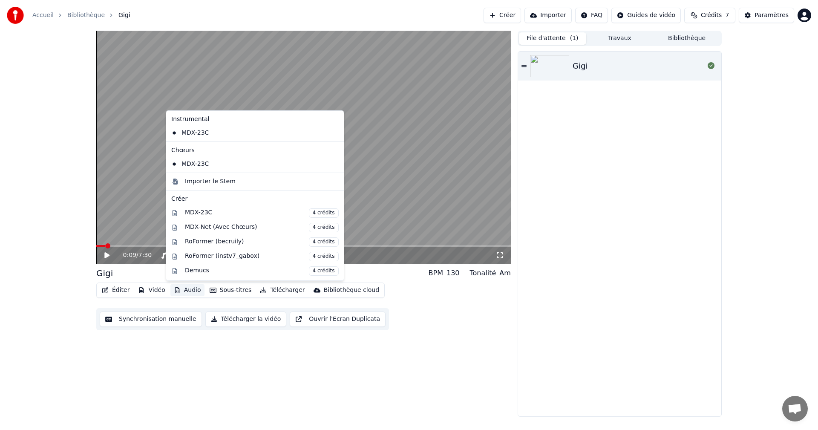
click at [185, 288] on button "Audio" at bounding box center [187, 290] width 34 height 12
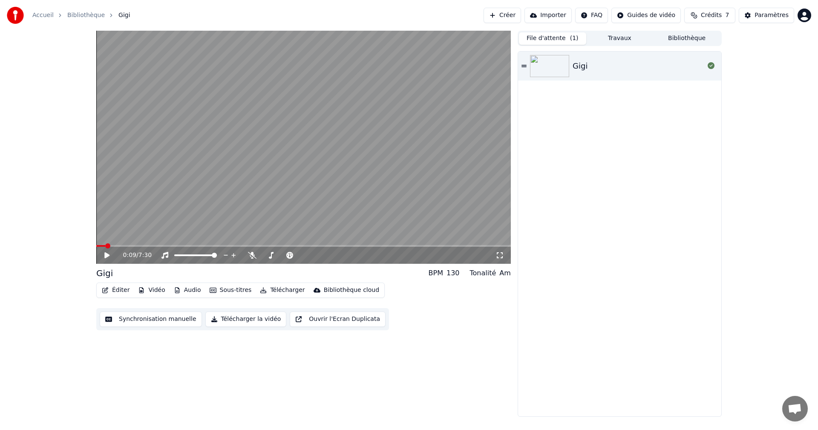
click at [267, 374] on div "0:09 / 7:30 Gigi BPM 130 Tonalité Am Éditer Vidéo Audio Sous-titres Télécharger…" at bounding box center [303, 224] width 415 height 386
click at [316, 320] on button "Ouvrir l'Ecran Duplicata" at bounding box center [338, 319] width 96 height 15
click at [107, 256] on icon at bounding box center [113, 255] width 20 height 7
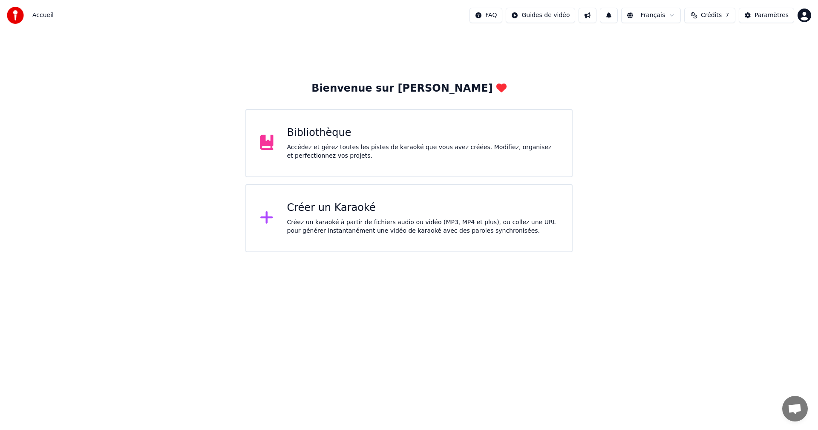
click at [334, 159] on div "Accédez et gérez toutes les pistes de karaoké que vous avez créées. Modifiez, o…" at bounding box center [422, 151] width 271 height 17
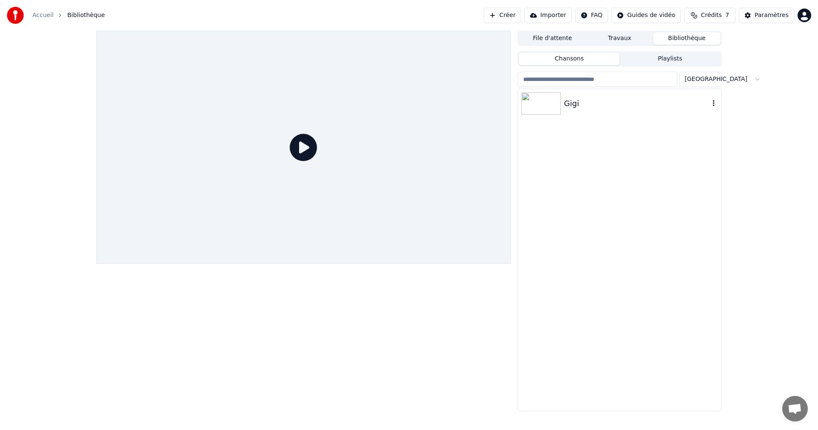
click at [553, 103] on img at bounding box center [541, 103] width 39 height 22
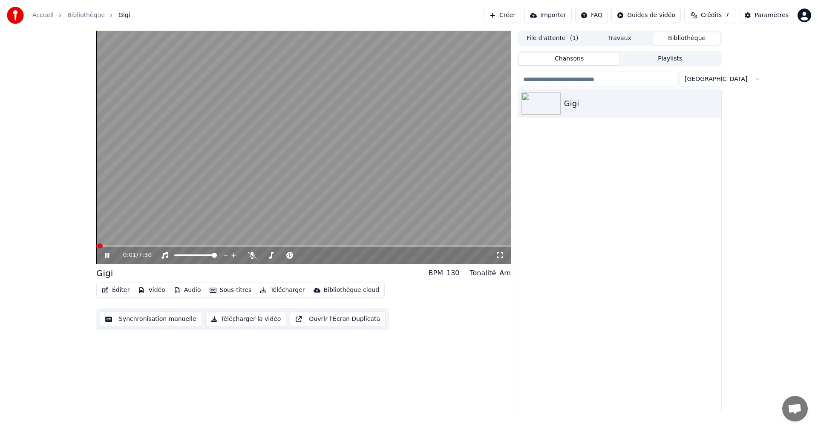
click at [501, 254] on icon at bounding box center [500, 255] width 9 height 7
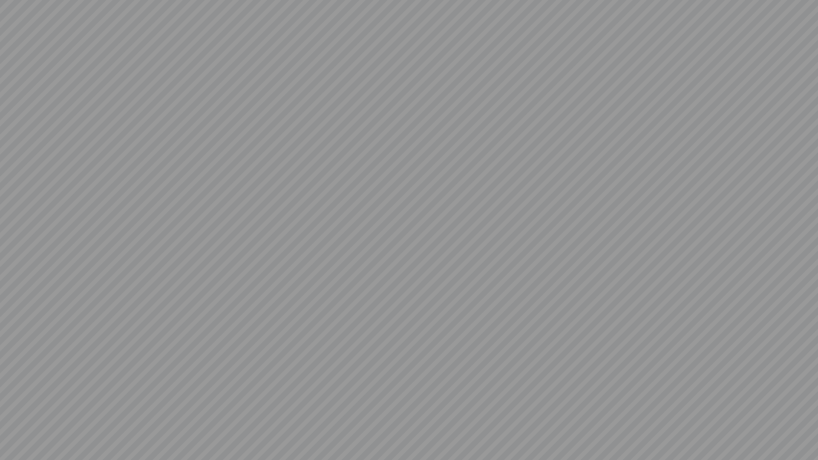
click at [501, 264] on video at bounding box center [409, 230] width 818 height 460
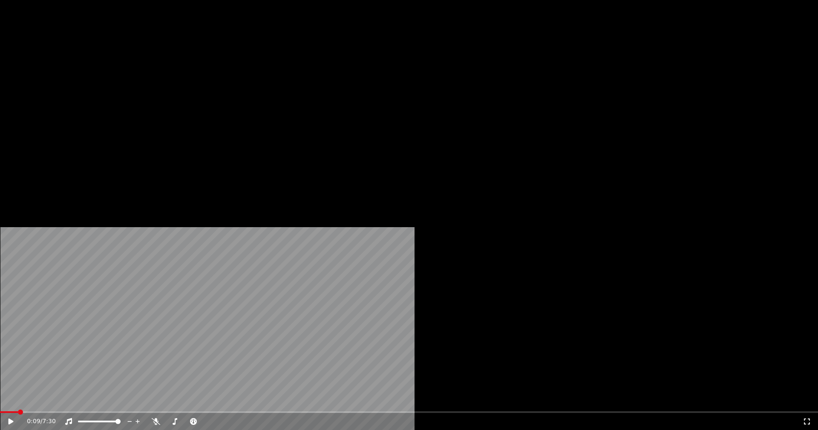
click at [143, 60] on icon "button" at bounding box center [141, 57] width 7 height 6
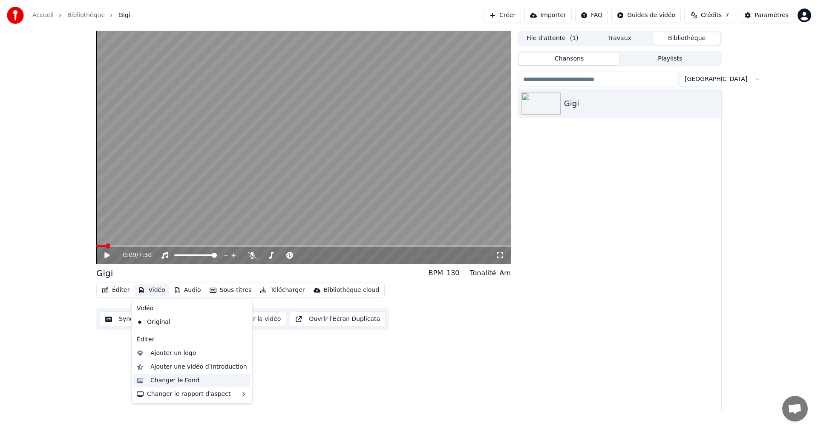
click at [194, 381] on div "Changer le Fond" at bounding box center [198, 380] width 97 height 9
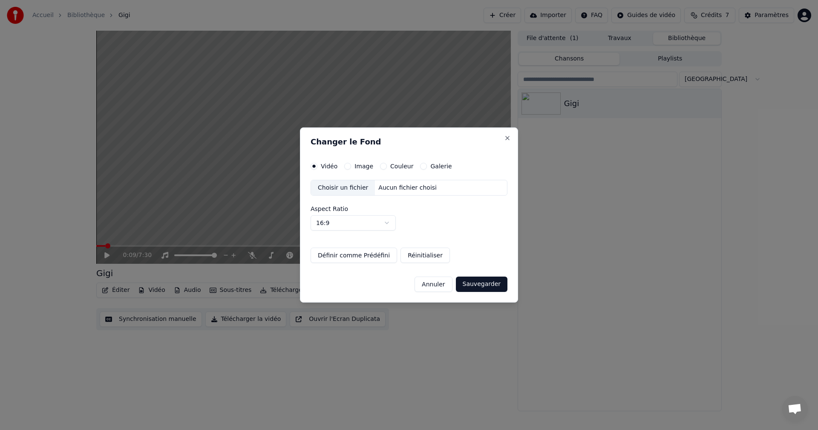
click at [356, 187] on div "Choisir un fichier" at bounding box center [343, 187] width 64 height 15
click at [325, 189] on div "Choisir un fichier" at bounding box center [343, 187] width 64 height 15
click at [396, 193] on div "Choisir un fichier Aucun fichier choisi" at bounding box center [409, 188] width 197 height 16
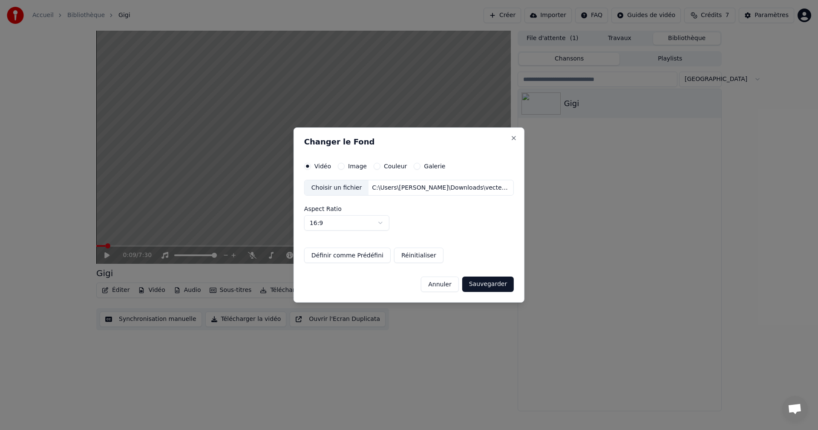
click at [482, 284] on button "Sauvegarder" at bounding box center [488, 284] width 52 height 15
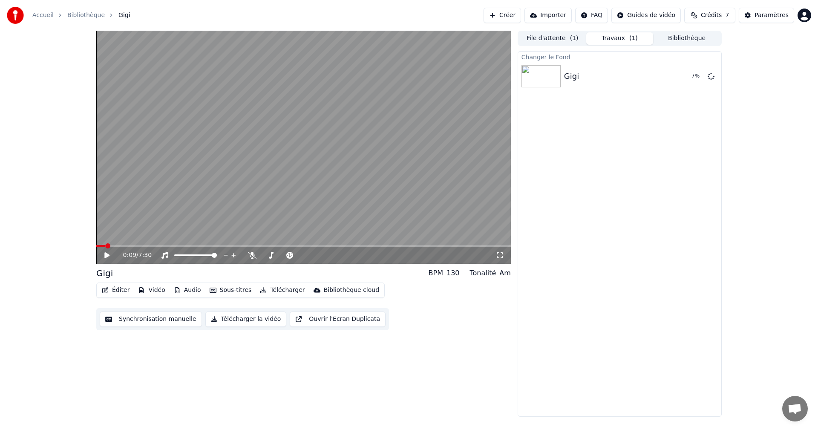
click at [191, 289] on button "Audio" at bounding box center [187, 290] width 34 height 12
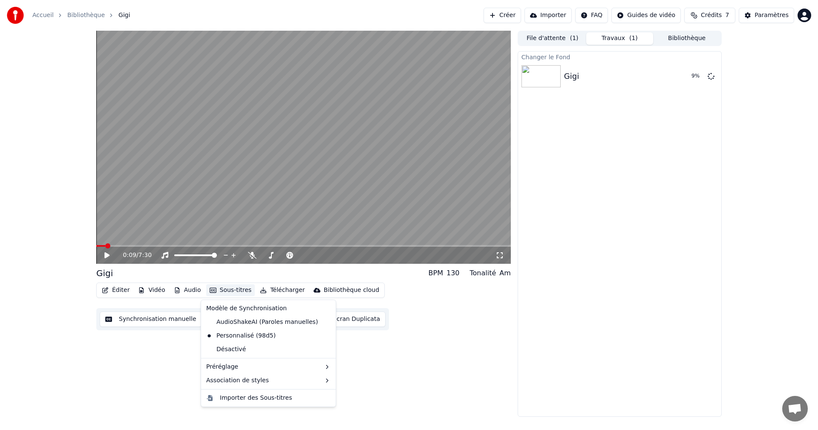
click at [389, 351] on div "0:09 / 7:30 Gigi BPM 130 Tonalité Am Éditer Vidéo Audio Sous-titres Télécharger…" at bounding box center [303, 224] width 415 height 386
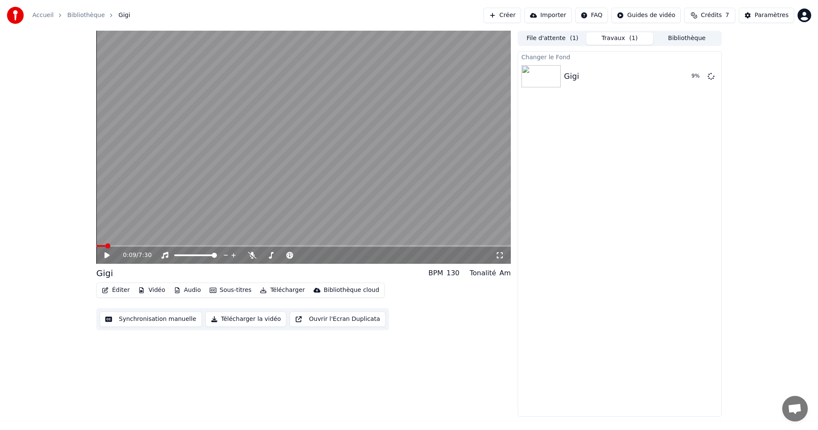
click at [183, 288] on button "Audio" at bounding box center [187, 290] width 34 height 12
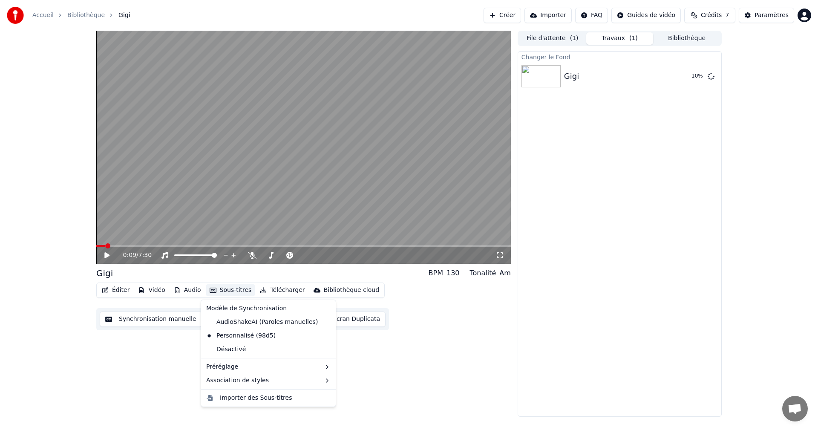
click at [320, 357] on div "AudioShakeAI (Paroles manuelles) Personnalisé (98d5) Désactivé" at bounding box center [268, 336] width 131 height 43
click at [223, 400] on div "Importer des Sous-titres" at bounding box center [256, 398] width 72 height 9
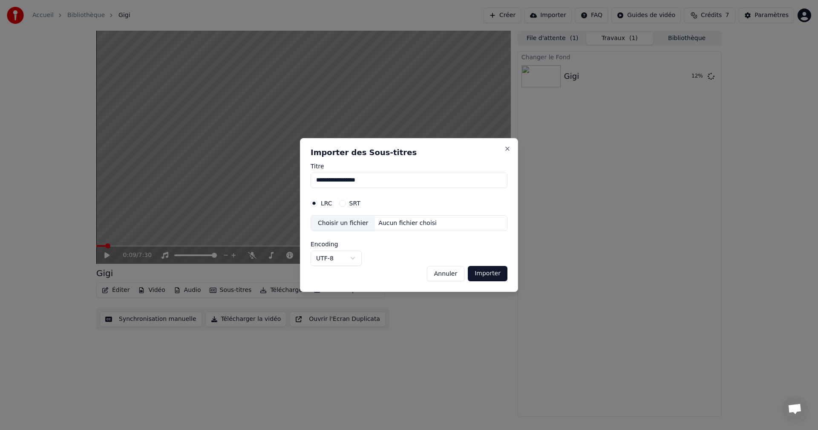
click at [457, 276] on button "Annuler" at bounding box center [446, 273] width 38 height 15
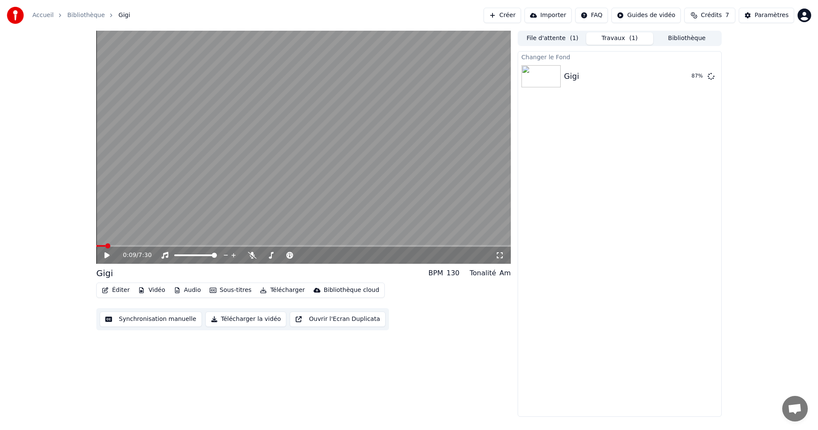
click at [194, 290] on button "Audio" at bounding box center [187, 290] width 34 height 12
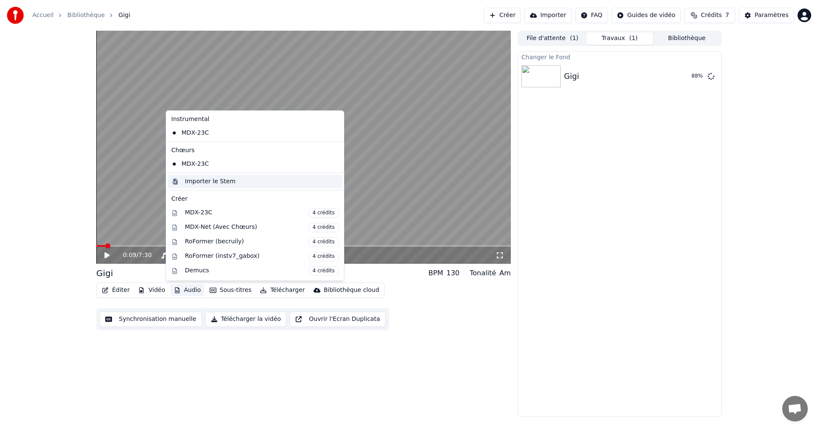
click at [226, 182] on div "Importer le Stem" at bounding box center [210, 181] width 51 height 9
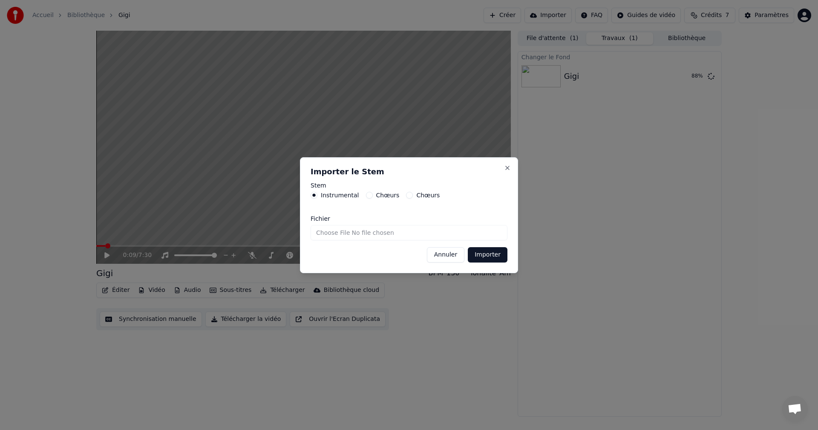
click at [353, 229] on input "Fichier" at bounding box center [409, 232] width 197 height 15
type input "**********"
click at [488, 254] on button "Importer" at bounding box center [488, 254] width 40 height 15
